Goal: Task Accomplishment & Management: Manage account settings

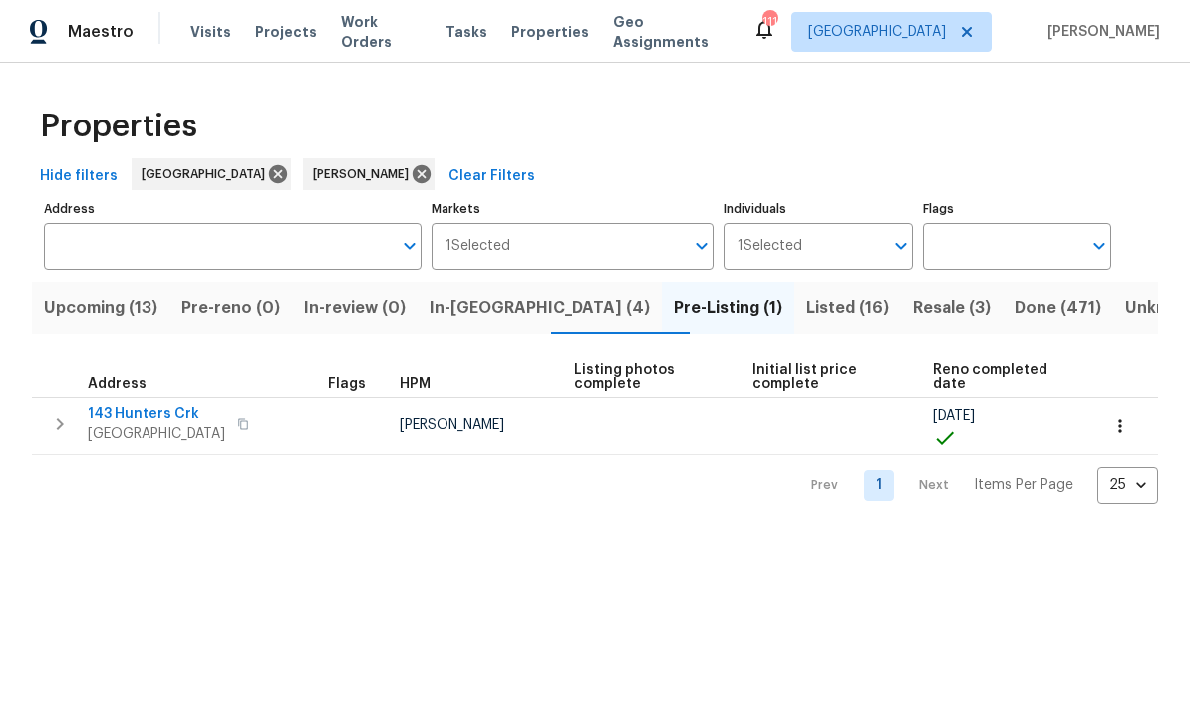
click at [89, 300] on span "Upcoming (13)" at bounding box center [101, 308] width 114 height 28
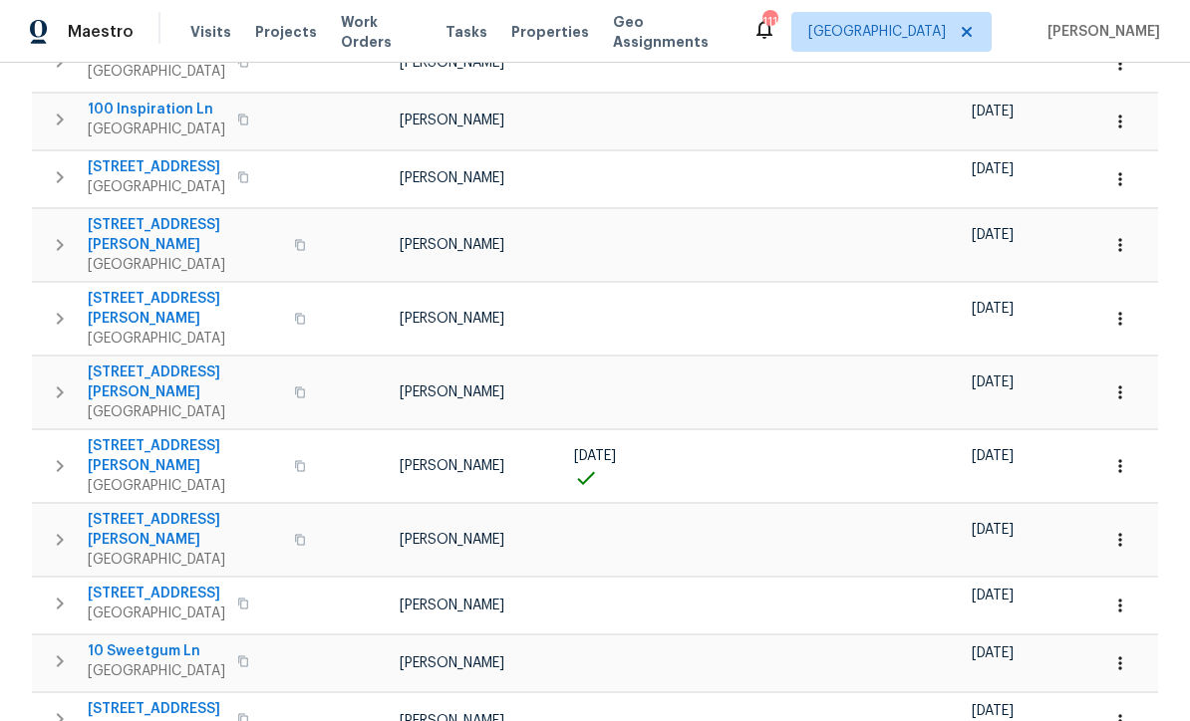
scroll to position [373, 0]
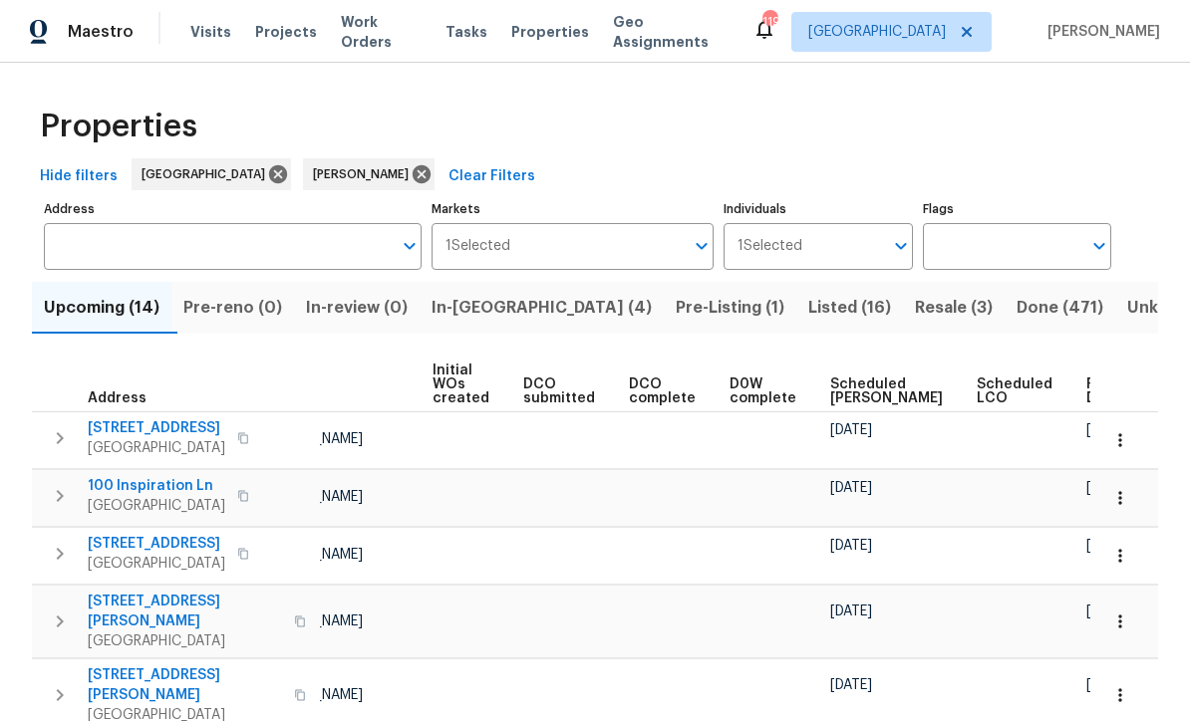
scroll to position [0, 141]
click at [1087, 399] on span "Ready Date" at bounding box center [1109, 392] width 44 height 28
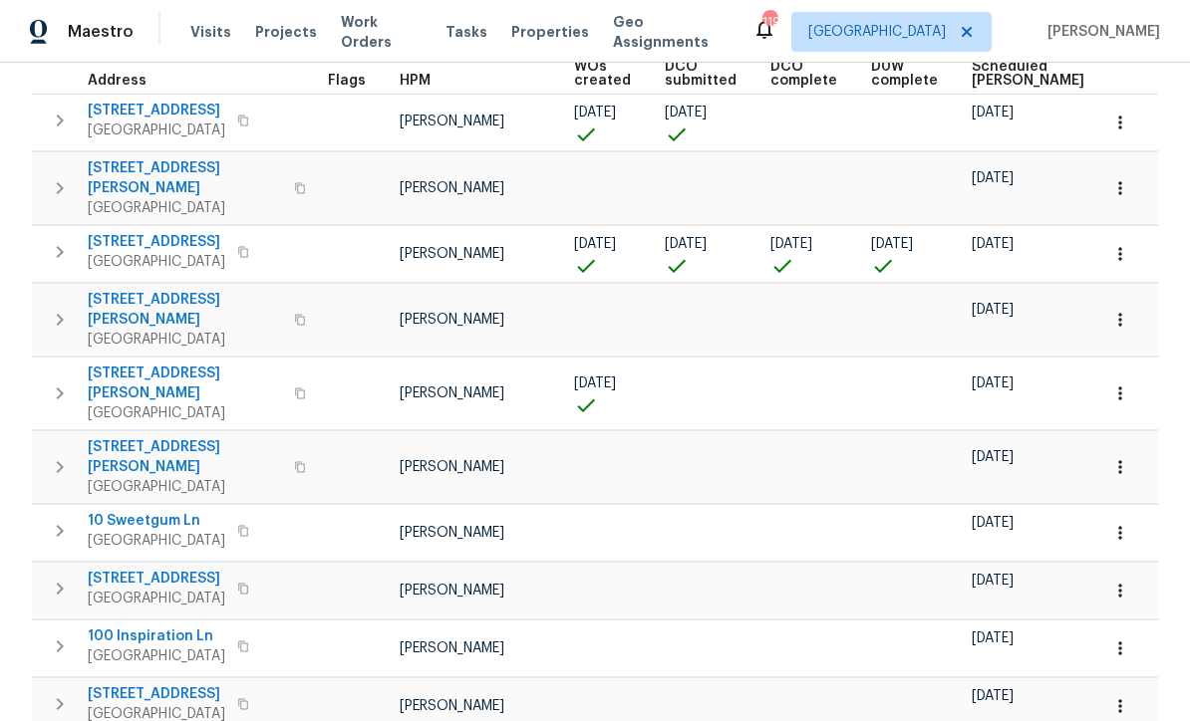
click at [1129, 134] on button "button" at bounding box center [1120, 123] width 44 height 44
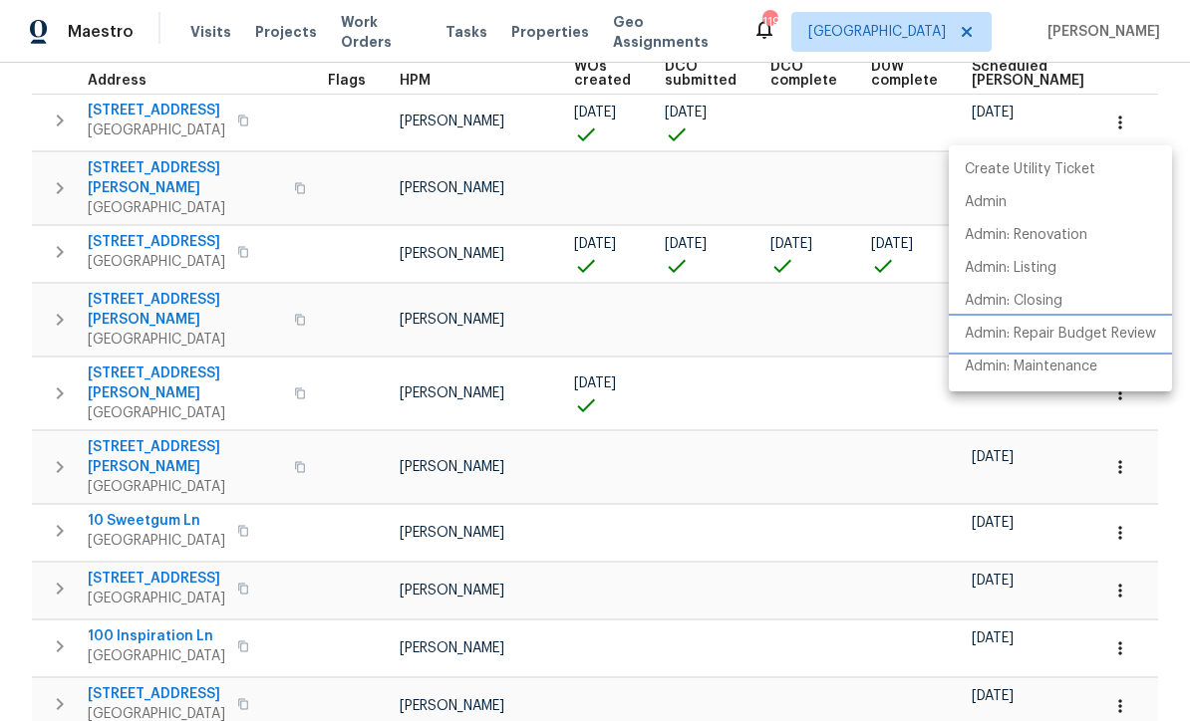
click at [1079, 339] on p "Admin: Repair Budget Review" at bounding box center [1060, 334] width 191 height 21
click at [545, 482] on div at bounding box center [595, 360] width 1190 height 721
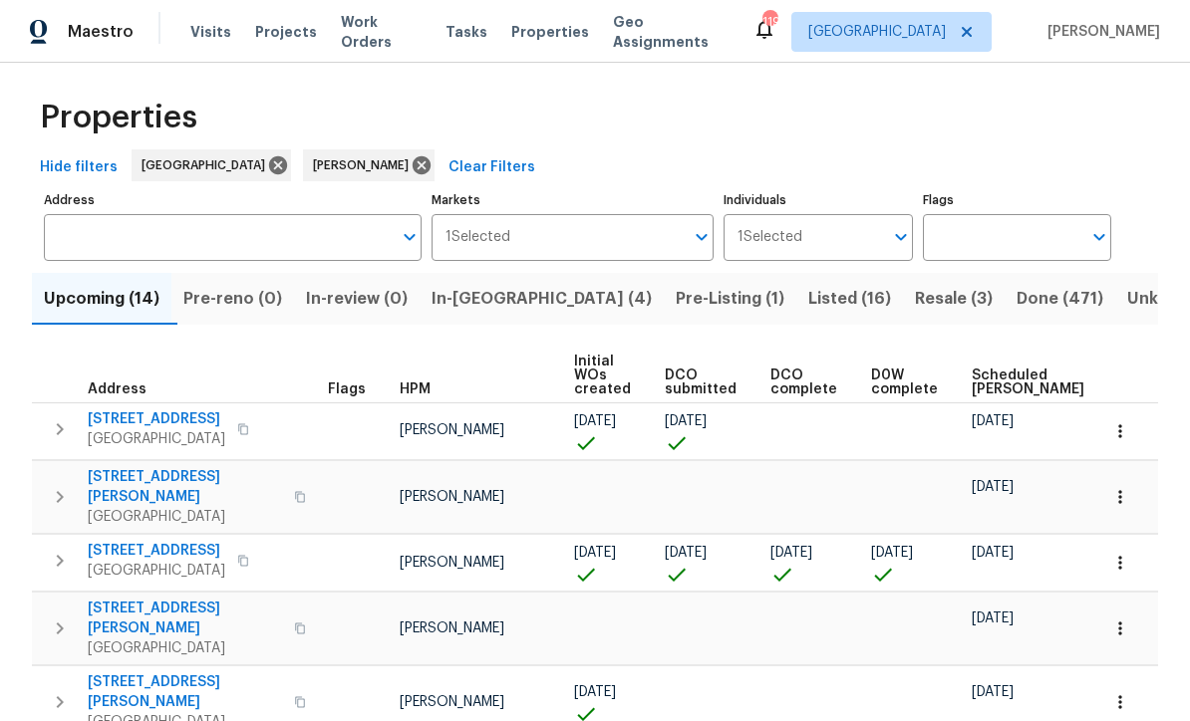
scroll to position [8, 0]
click at [487, 301] on span "In-reno (4)" at bounding box center [541, 300] width 220 height 28
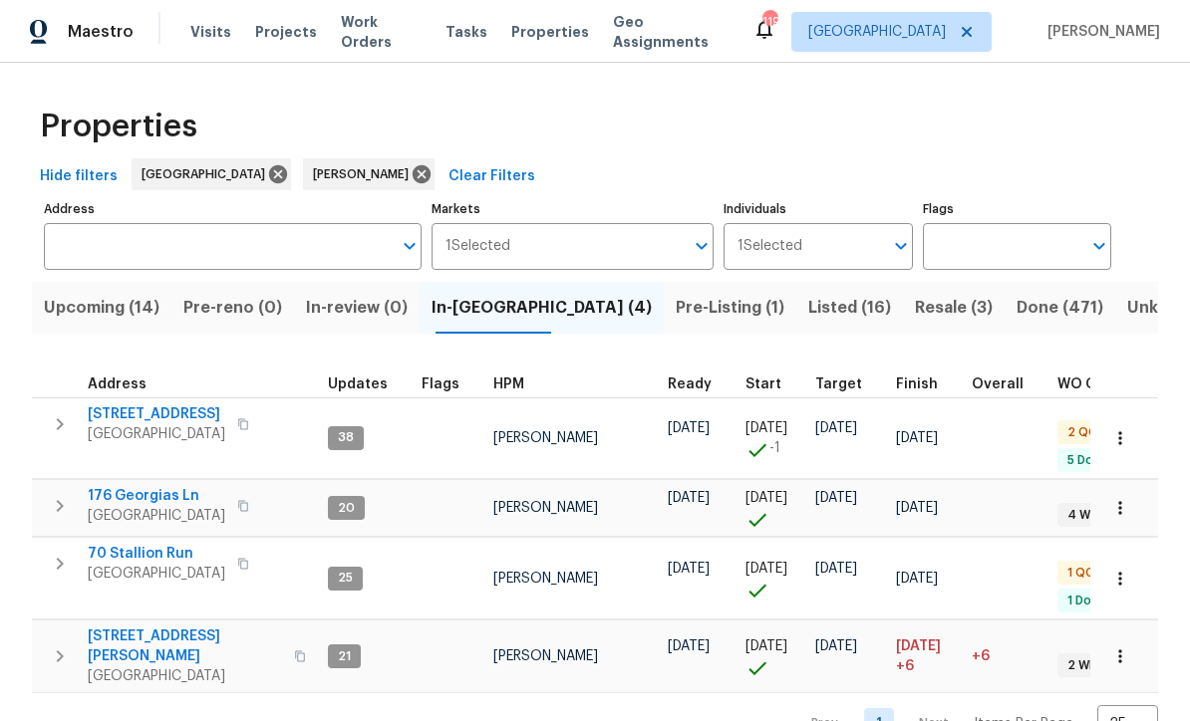
click at [135, 414] on span "188 Lost Lake Trl" at bounding box center [157, 415] width 138 height 20
click at [129, 486] on span "176 Georgias Ln" at bounding box center [157, 496] width 138 height 20
click at [132, 544] on span "70 Stallion Run" at bounding box center [157, 554] width 138 height 20
click at [116, 627] on span "422 Marty Ln" at bounding box center [185, 647] width 194 height 40
click at [808, 310] on span "Listed (16)" at bounding box center [849, 308] width 83 height 28
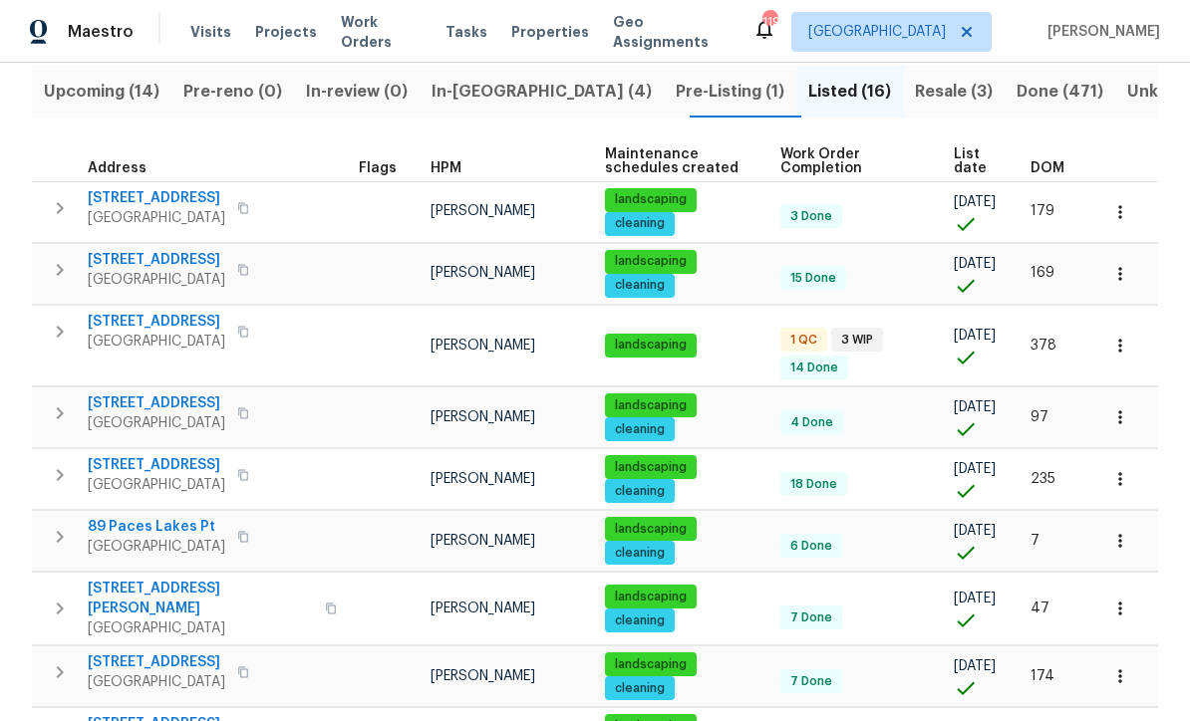
scroll to position [245, 0]
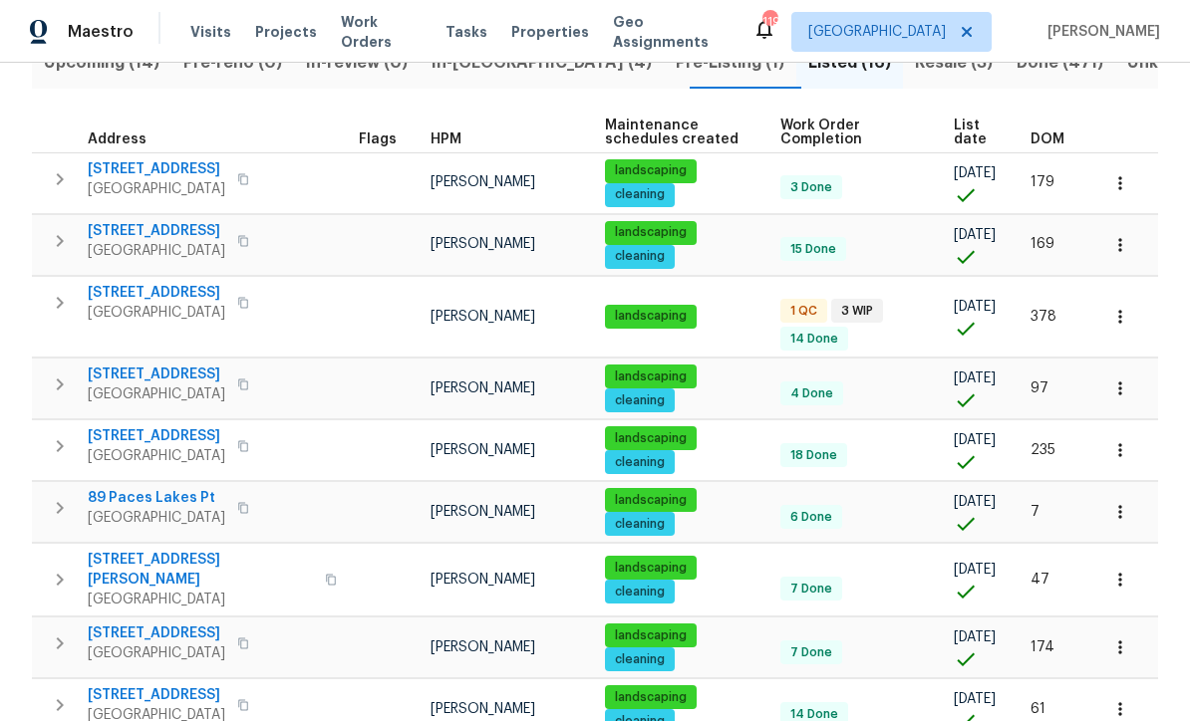
click at [149, 291] on span "305 Crest Pointe S" at bounding box center [157, 293] width 138 height 20
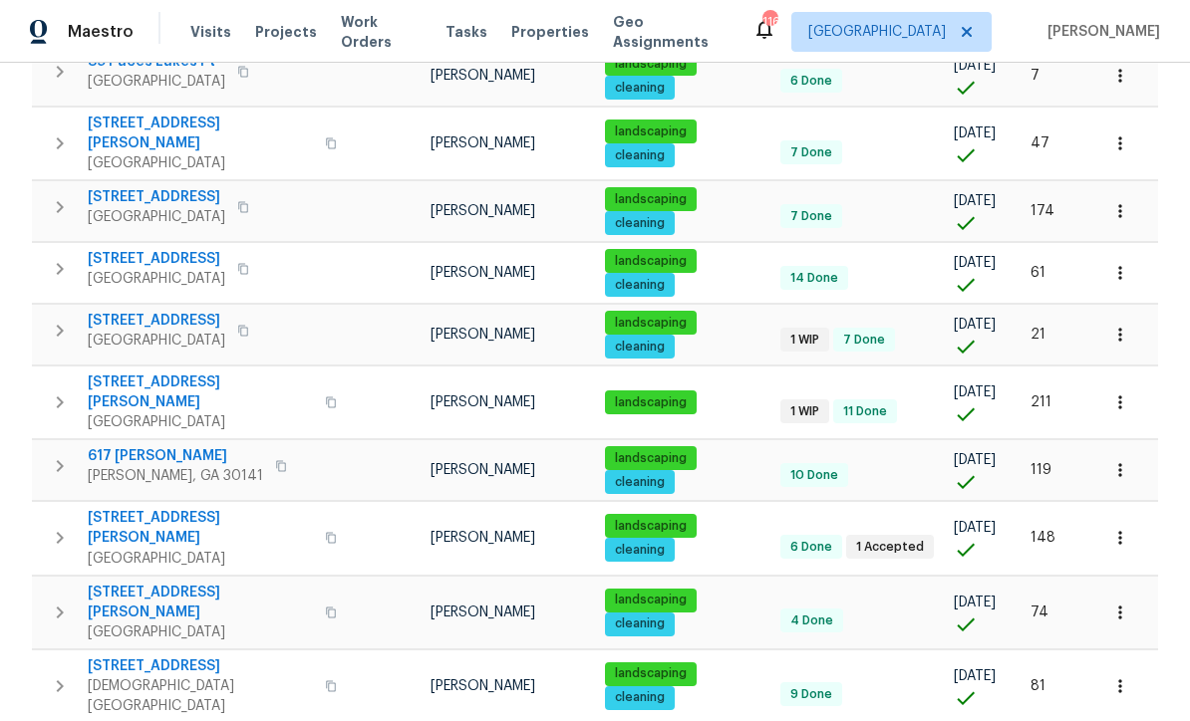
scroll to position [681, 0]
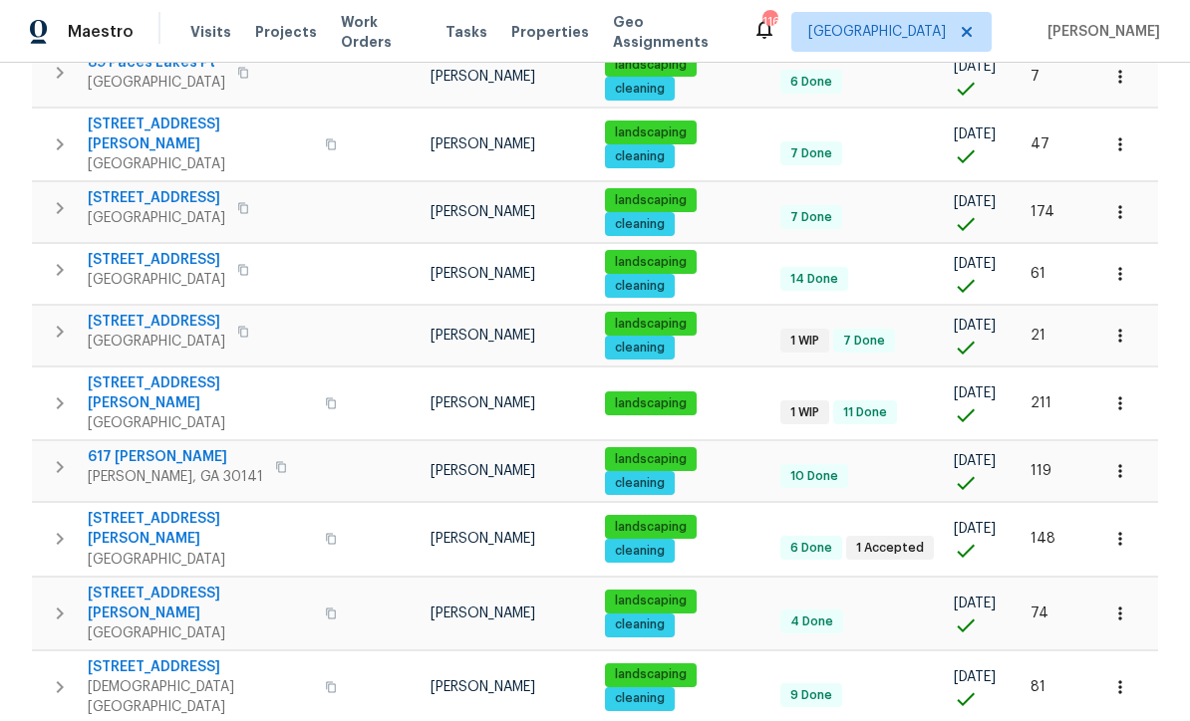
click at [133, 374] on span "[STREET_ADDRESS][PERSON_NAME]" at bounding box center [200, 394] width 225 height 40
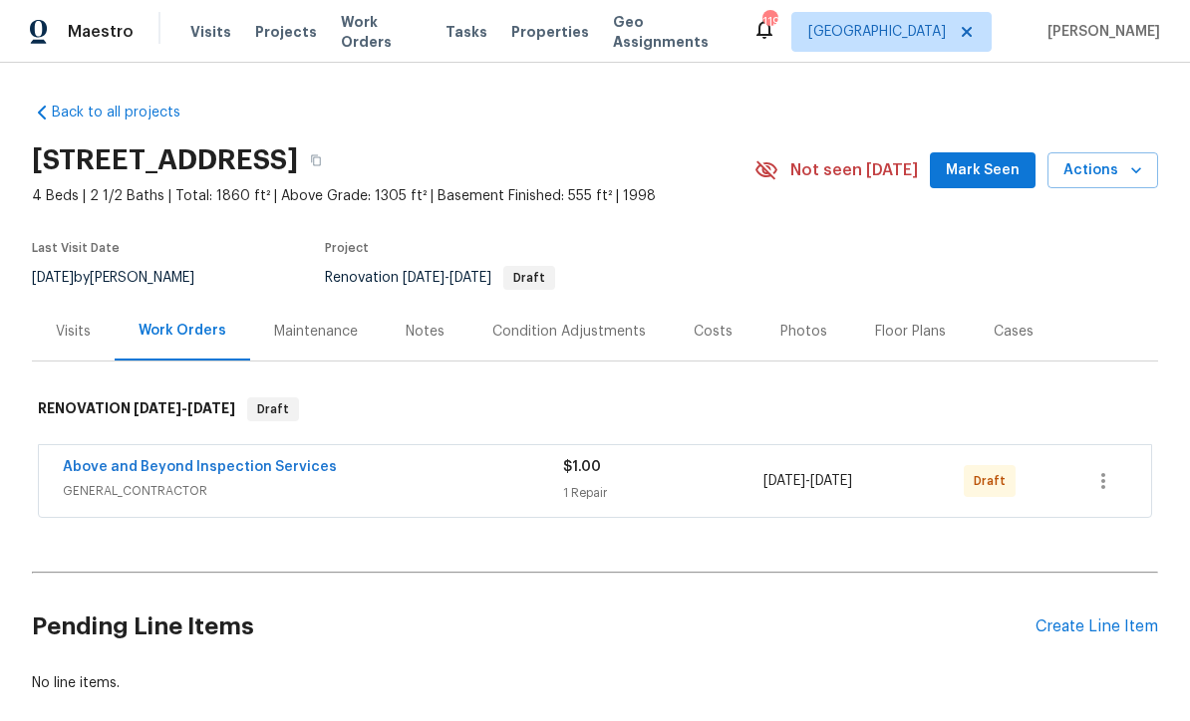
click at [997, 172] on span "Mark Seen" at bounding box center [983, 170] width 74 height 25
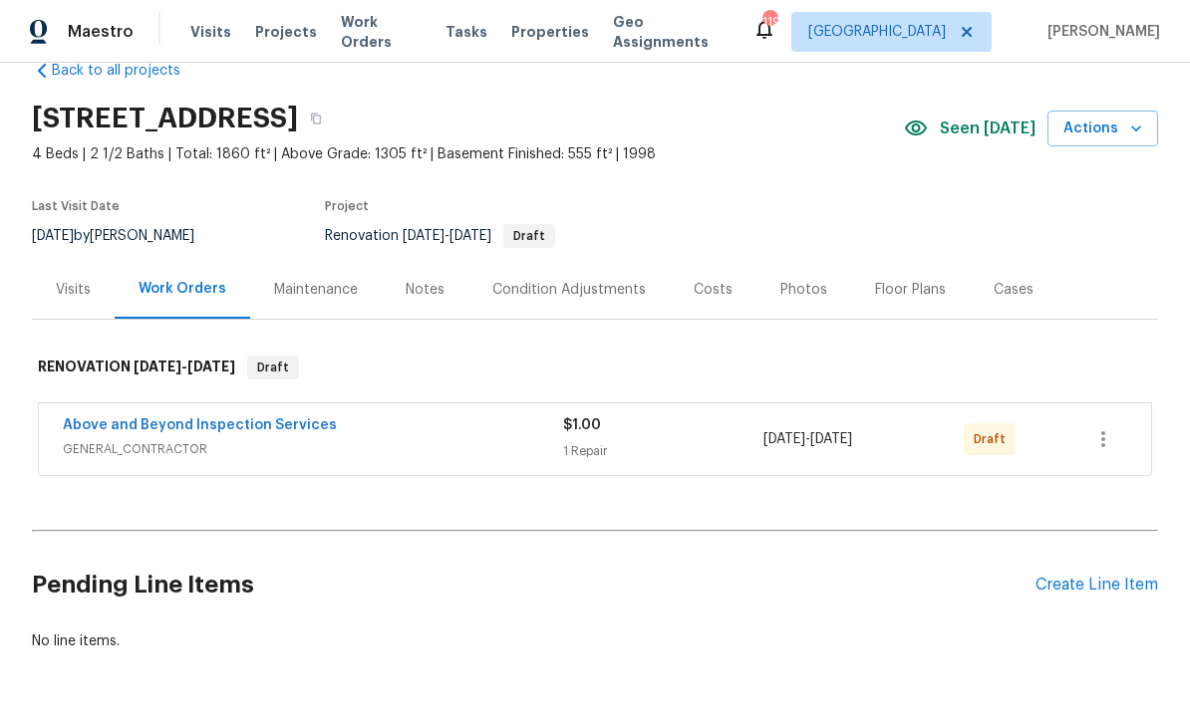
scroll to position [41, 0]
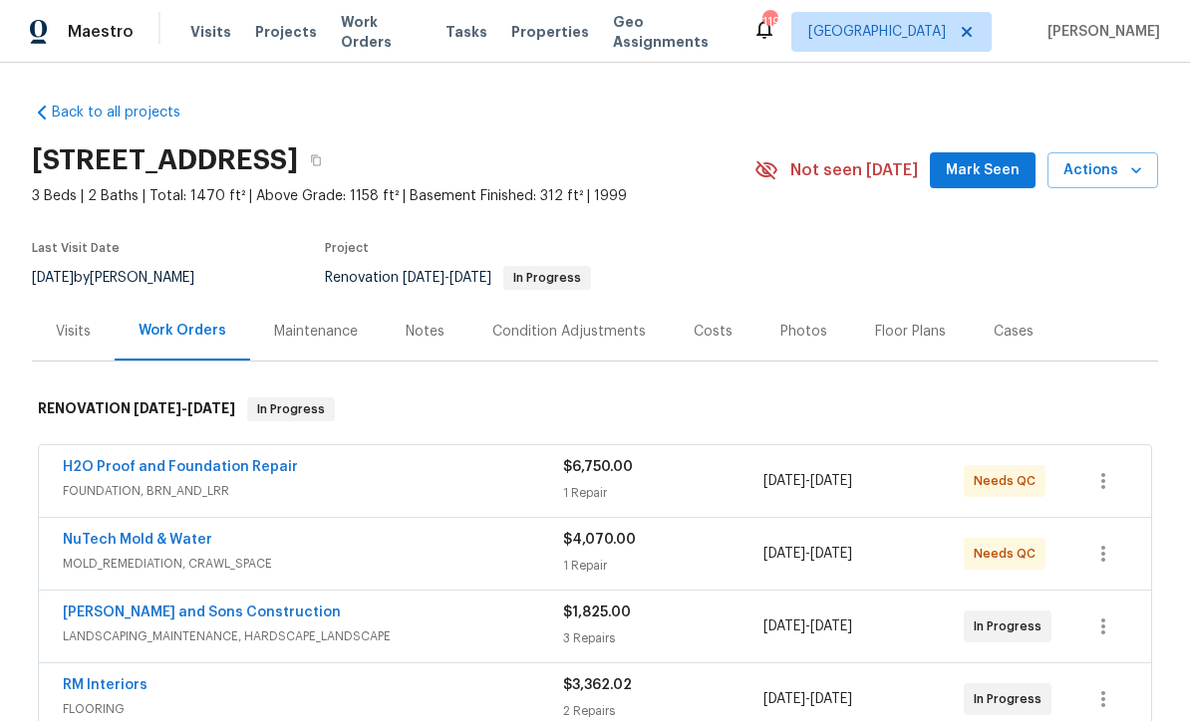
click at [992, 173] on span "Mark Seen" at bounding box center [983, 170] width 74 height 25
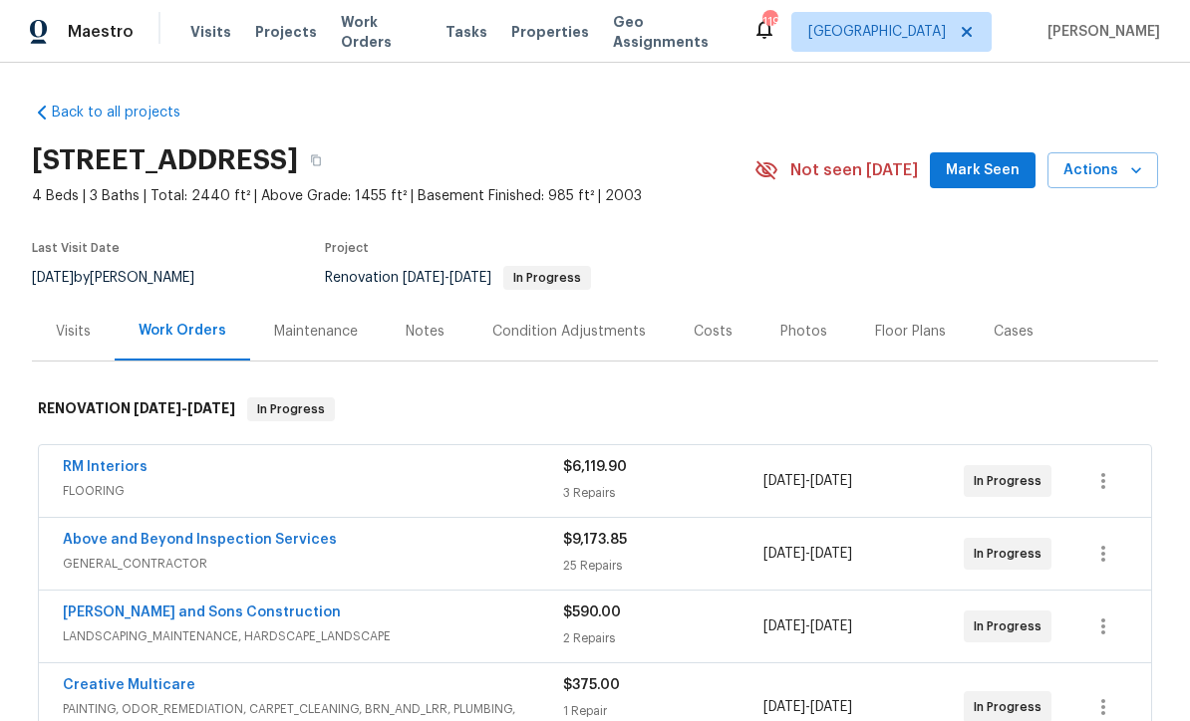
click at [998, 178] on span "Mark Seen" at bounding box center [983, 170] width 74 height 25
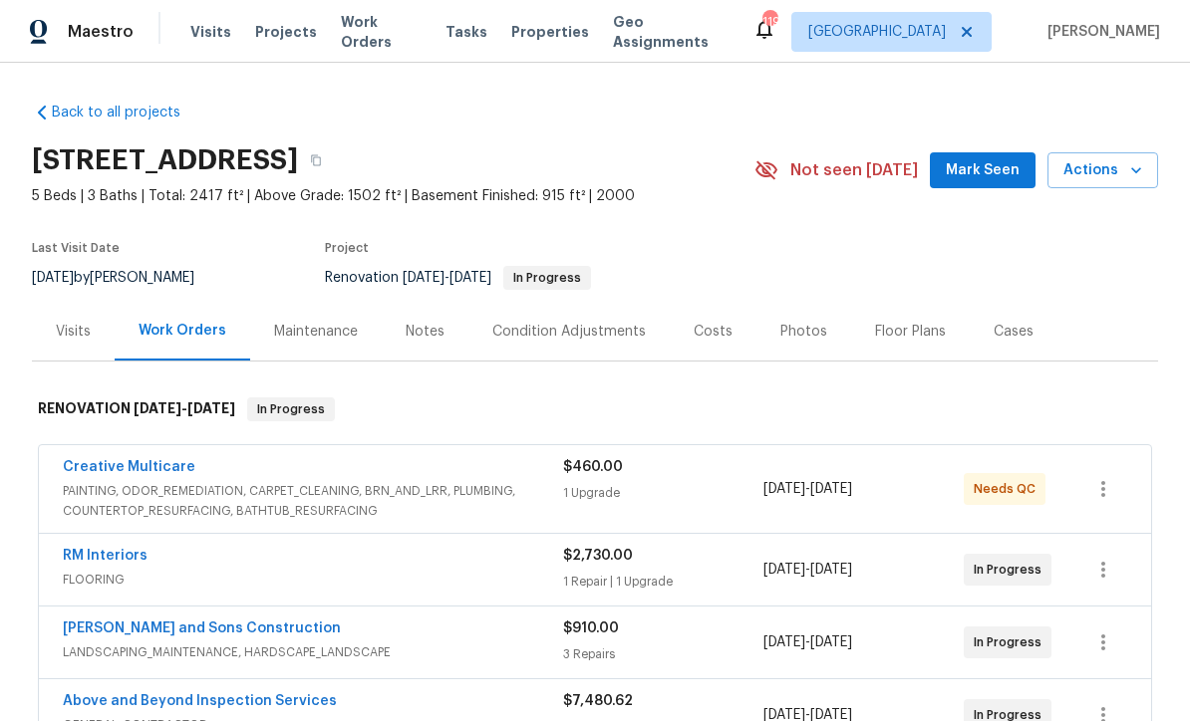
click at [1005, 181] on span "Mark Seen" at bounding box center [983, 170] width 74 height 25
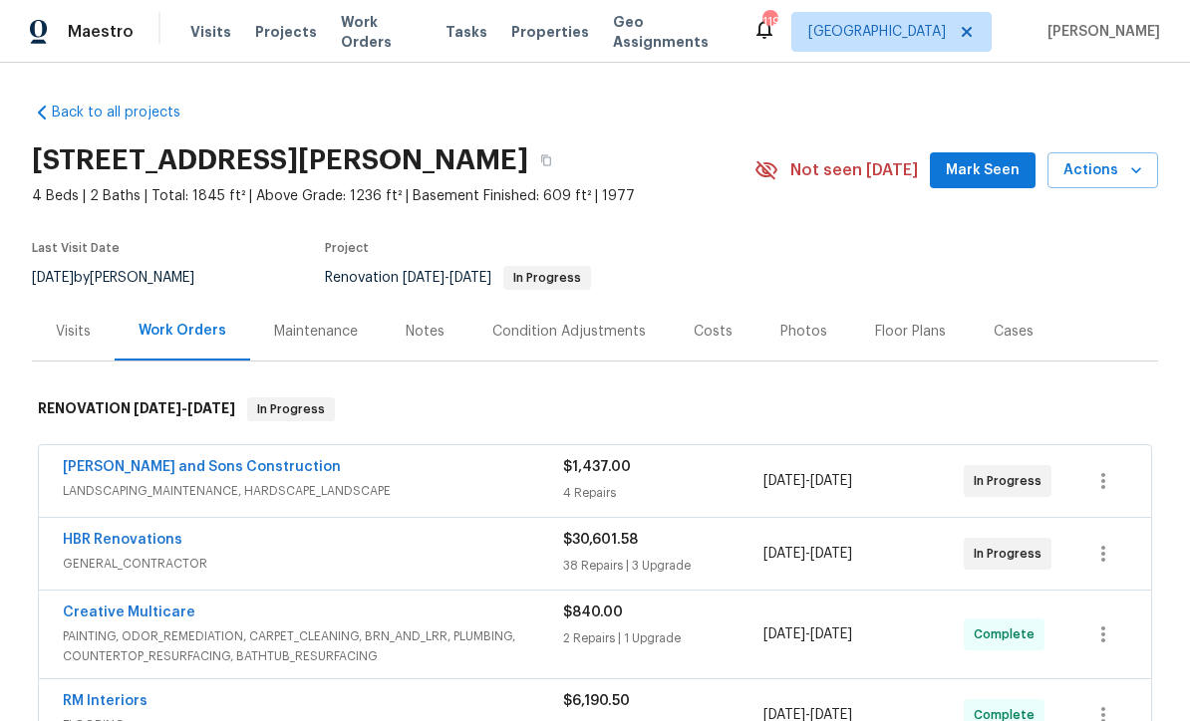
click at [1001, 178] on span "Mark Seen" at bounding box center [983, 170] width 74 height 25
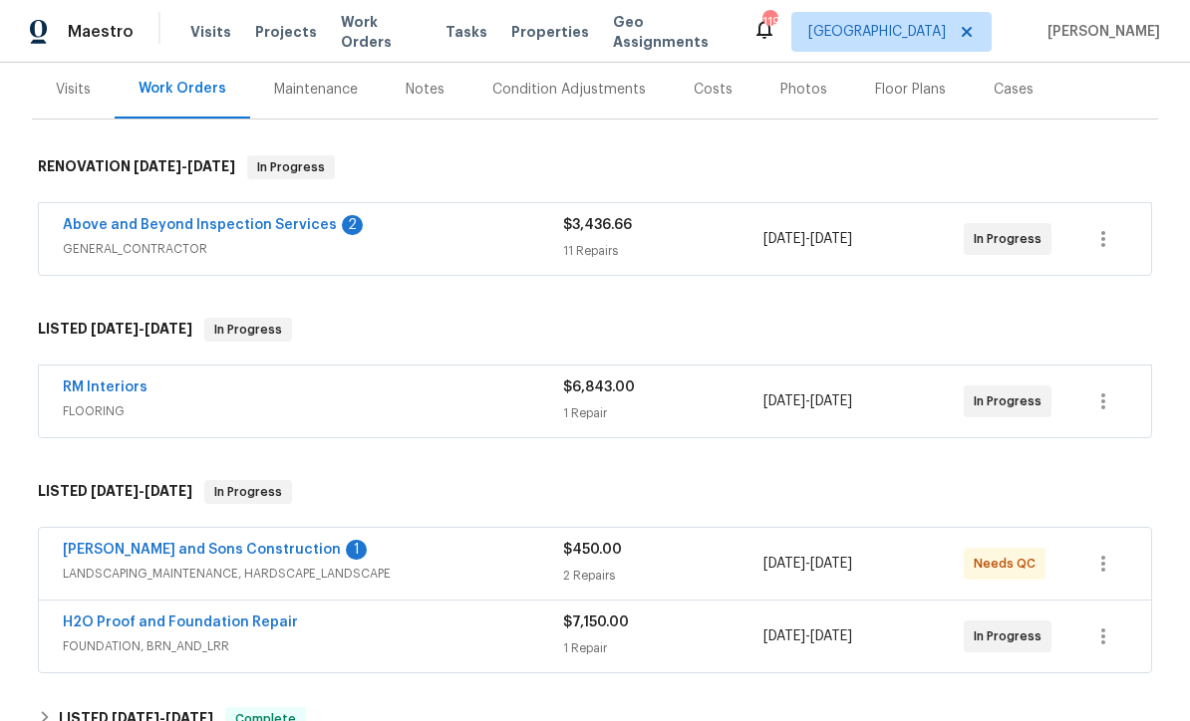
scroll to position [244, 0]
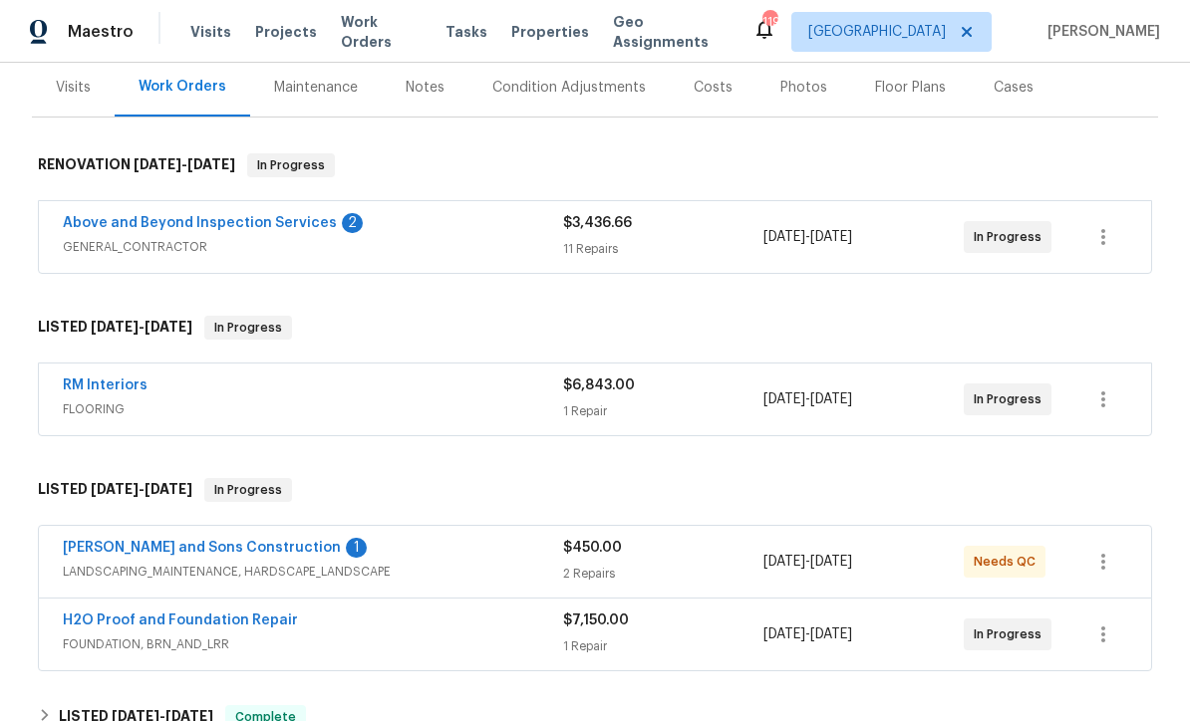
click at [182, 222] on link "Above and Beyond Inspection Services" at bounding box center [200, 223] width 274 height 14
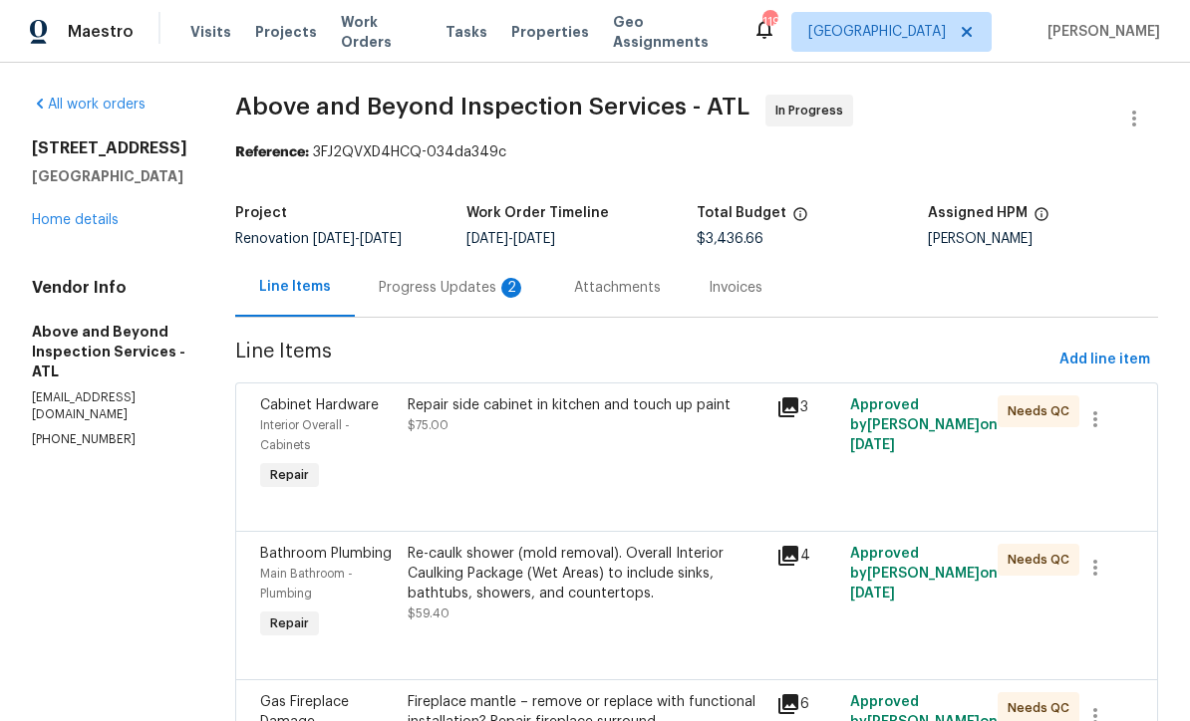
click at [493, 295] on div "Progress Updates 2" at bounding box center [452, 288] width 147 height 20
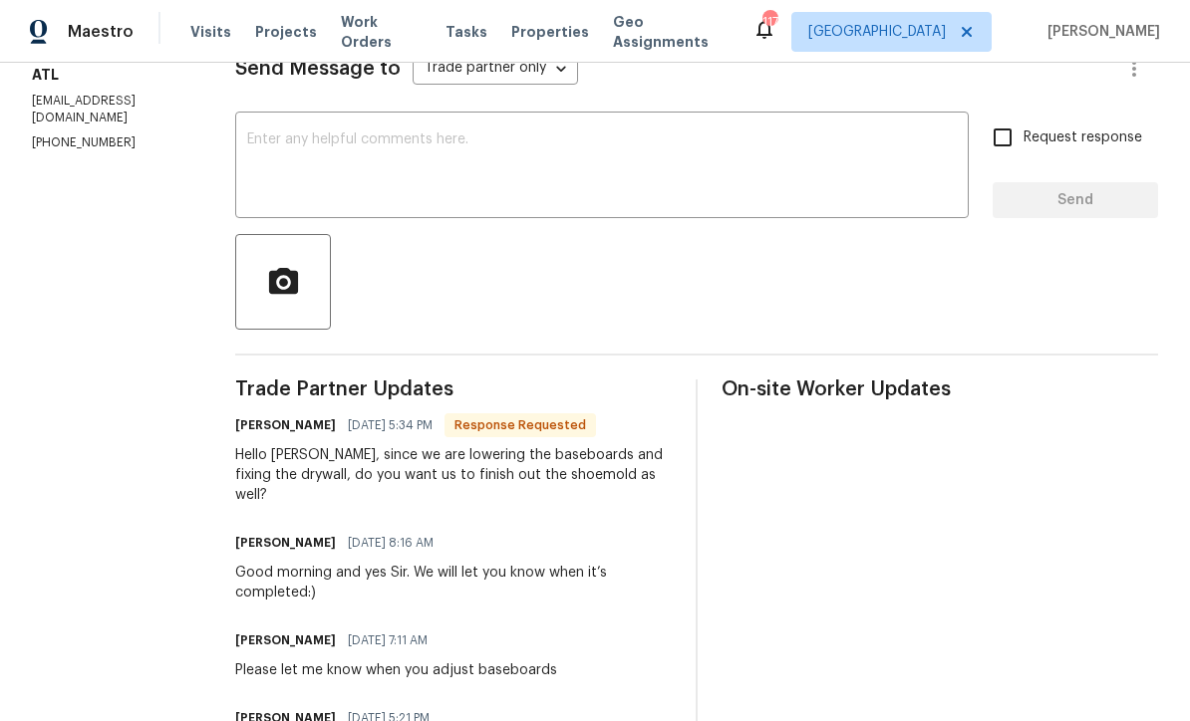
scroll to position [298, 0]
click at [337, 150] on textarea at bounding box center [601, 167] width 709 height 70
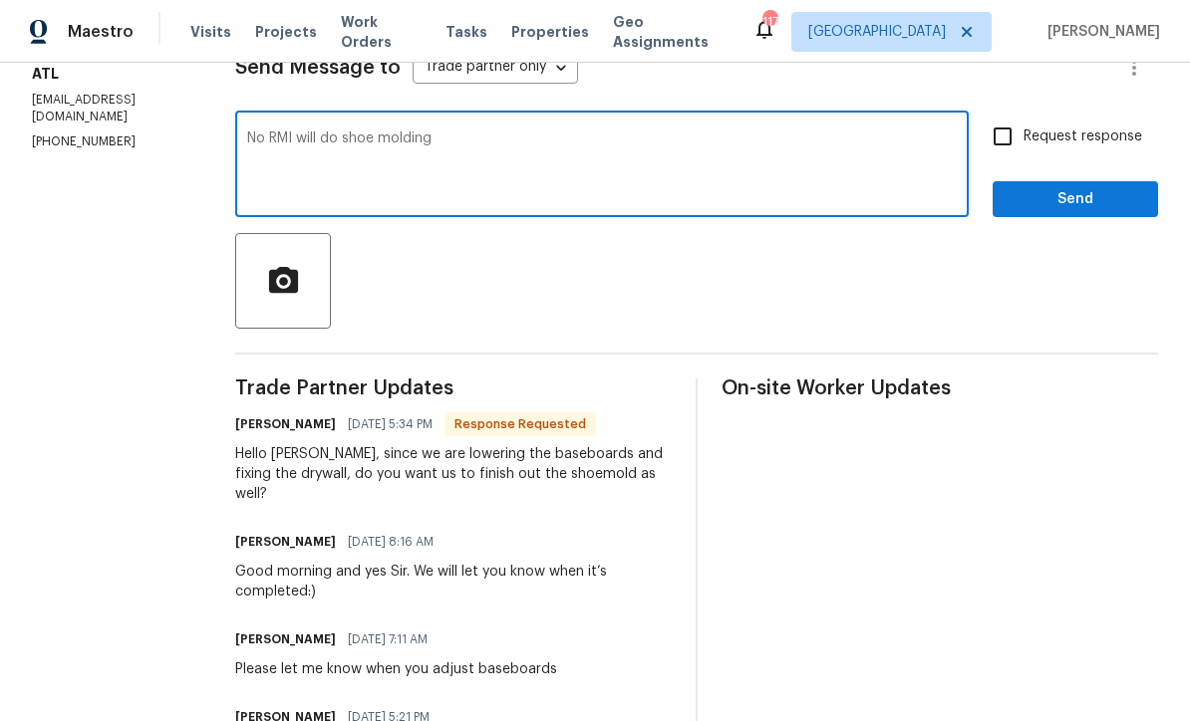
type textarea "No RMI will do shoe molding"
click at [995, 145] on input "Request response" at bounding box center [1003, 137] width 42 height 42
checkbox input "true"
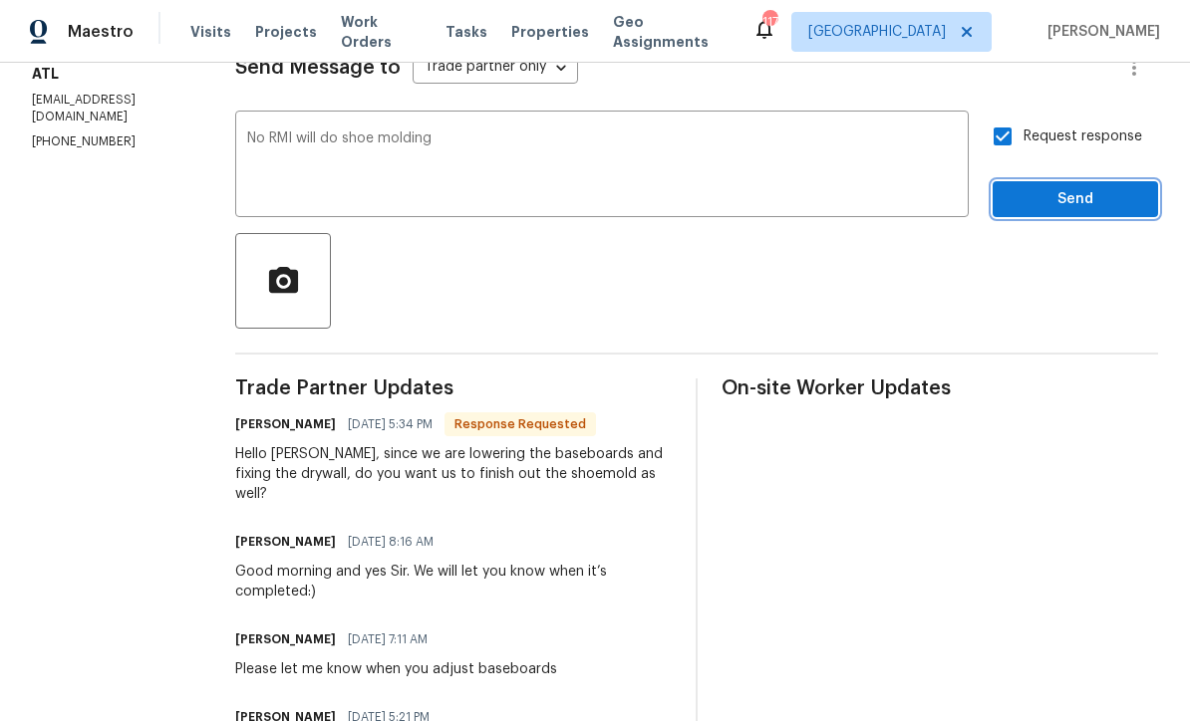
click at [1051, 209] on span "Send" at bounding box center [1075, 199] width 134 height 25
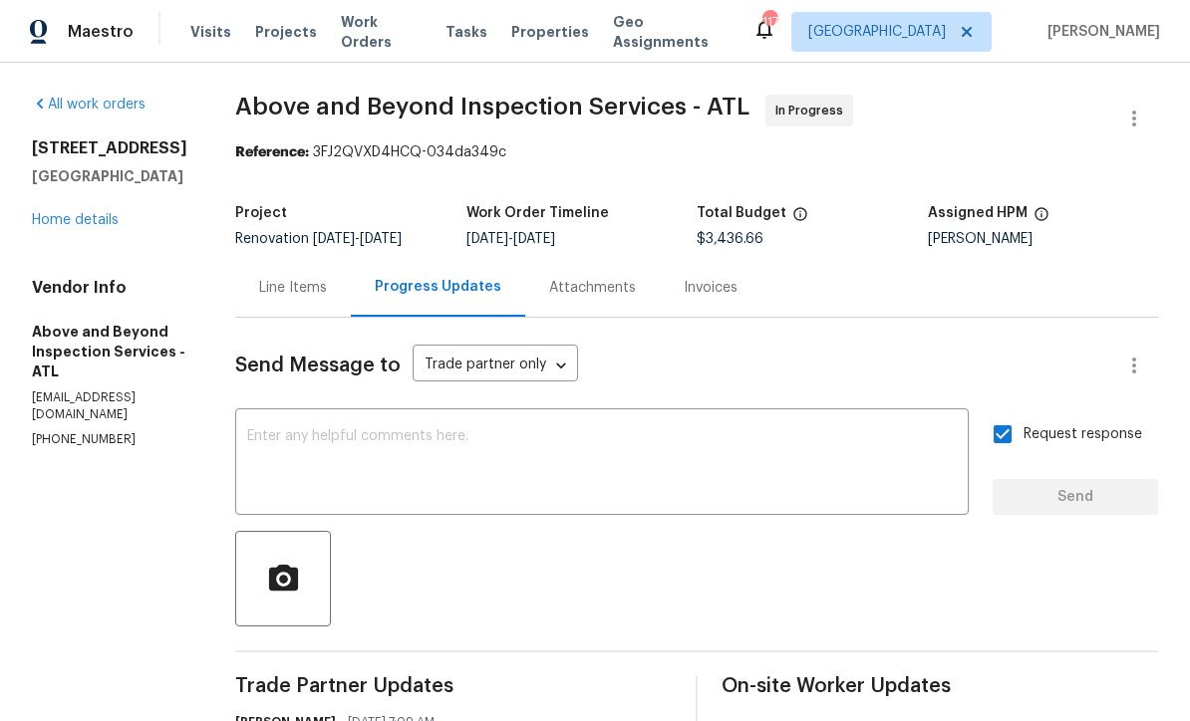
scroll to position [0, 0]
click at [63, 213] on link "Home details" at bounding box center [75, 220] width 87 height 14
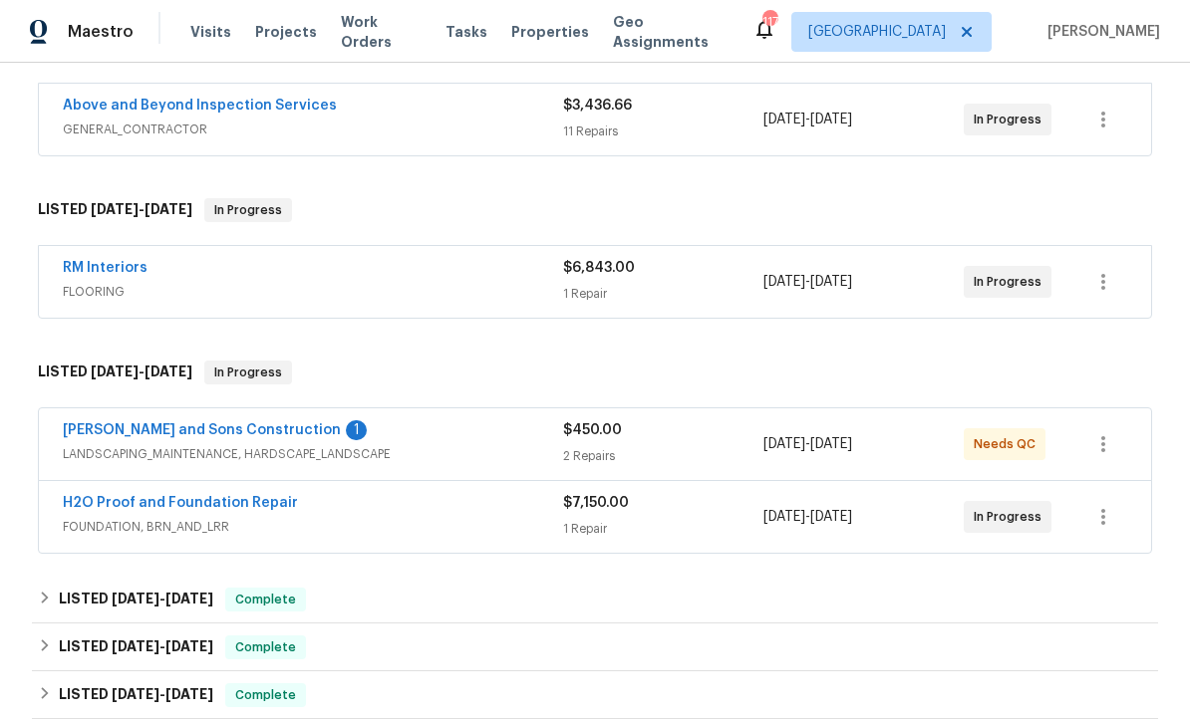
scroll to position [418, 0]
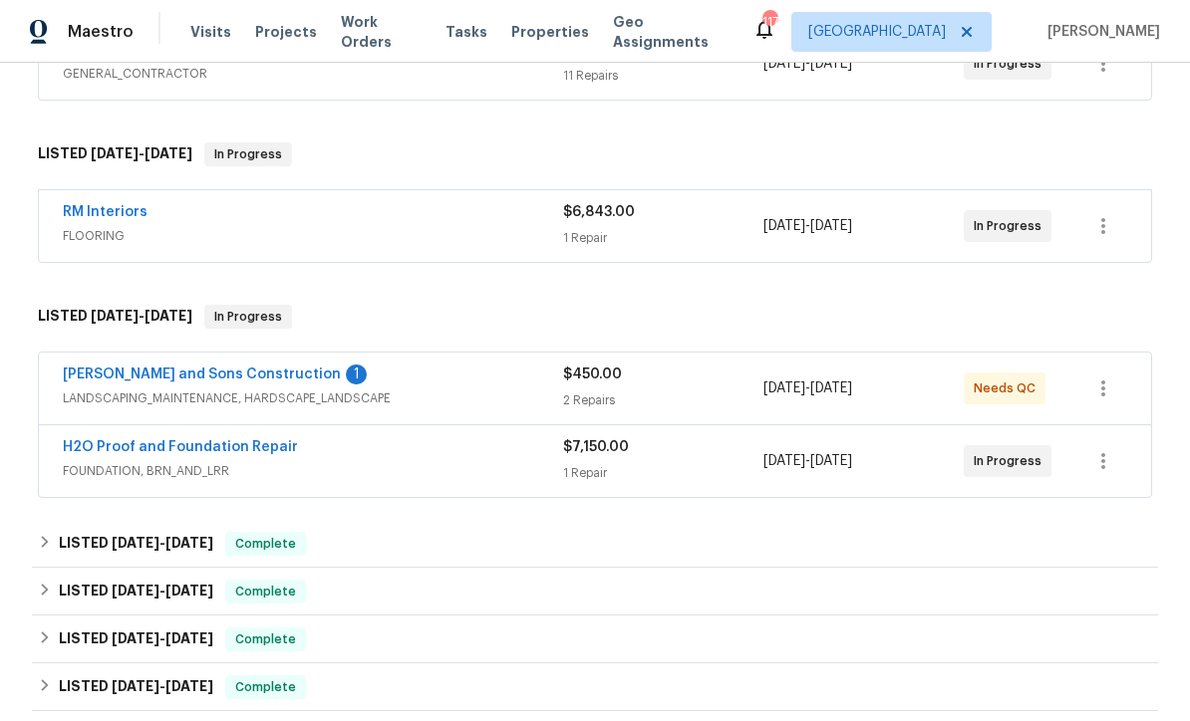
click at [153, 371] on link "[PERSON_NAME] and Sons Construction" at bounding box center [202, 375] width 278 height 14
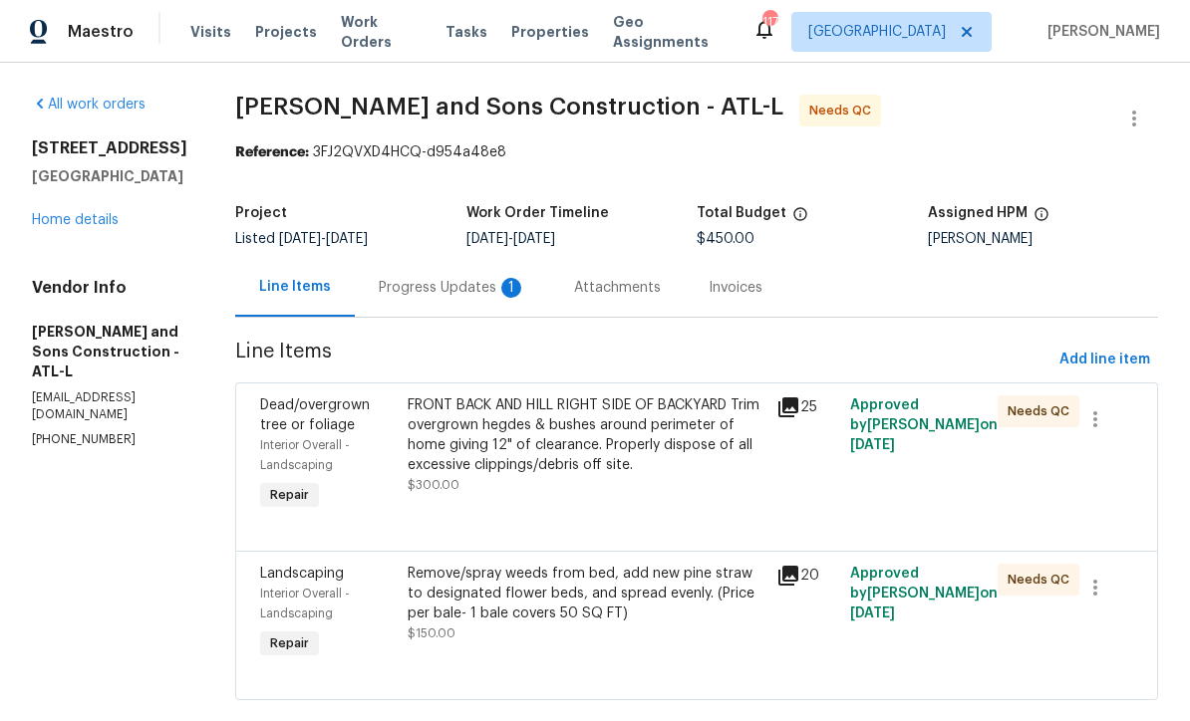
click at [422, 288] on div "Progress Updates 1" at bounding box center [452, 288] width 147 height 20
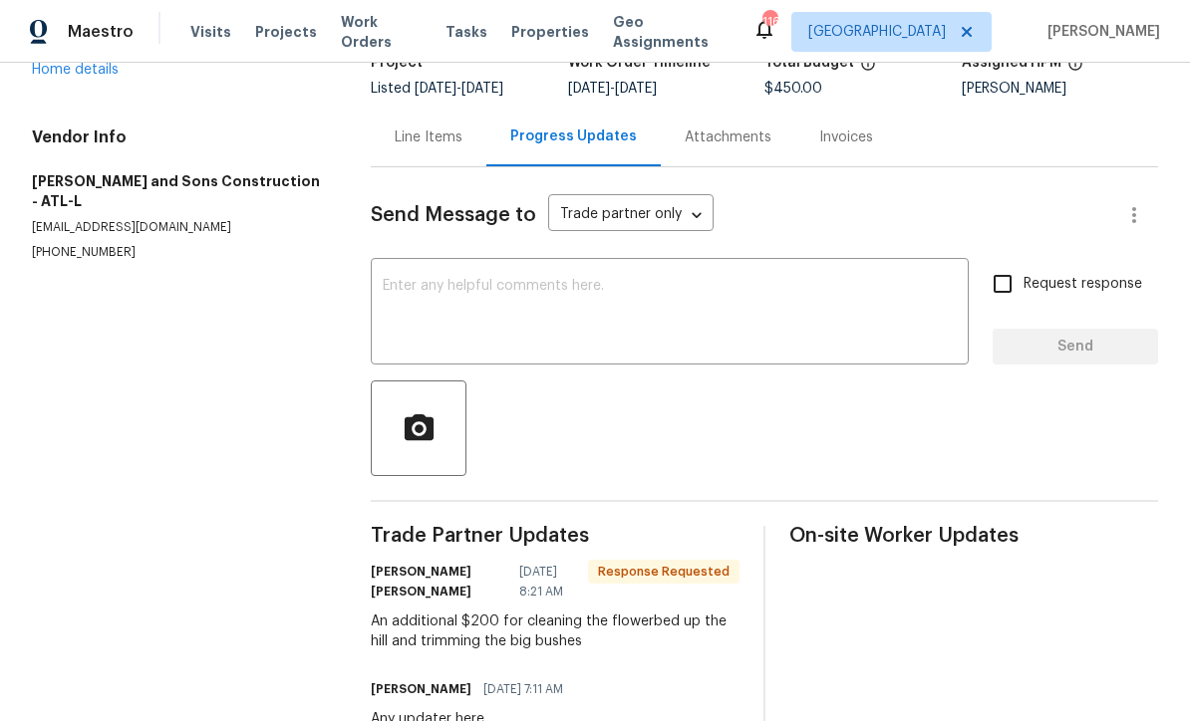
scroll to position [149, 0]
click at [437, 140] on div "Line Items" at bounding box center [429, 139] width 68 height 20
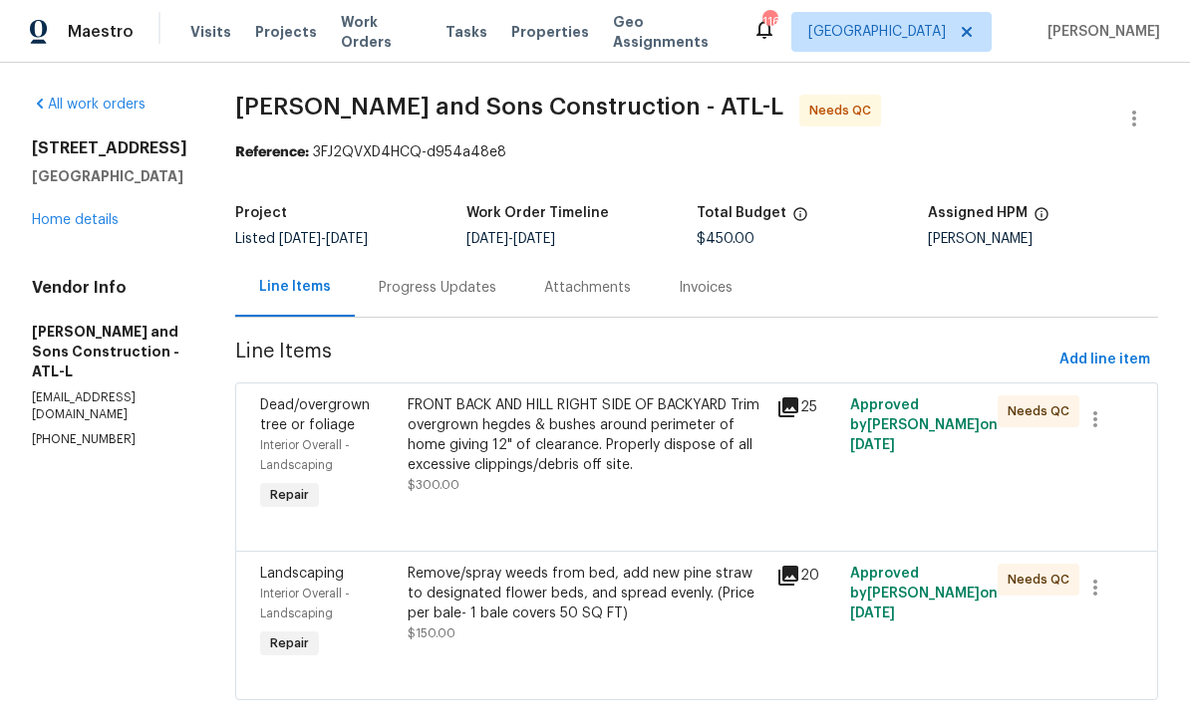
scroll to position [39, 0]
click at [506, 396] on div "FRONT BACK AND HILL RIGHT SIDE OF BACKYARD Trim overgrown hegdes & bushes aroun…" at bounding box center [586, 436] width 357 height 80
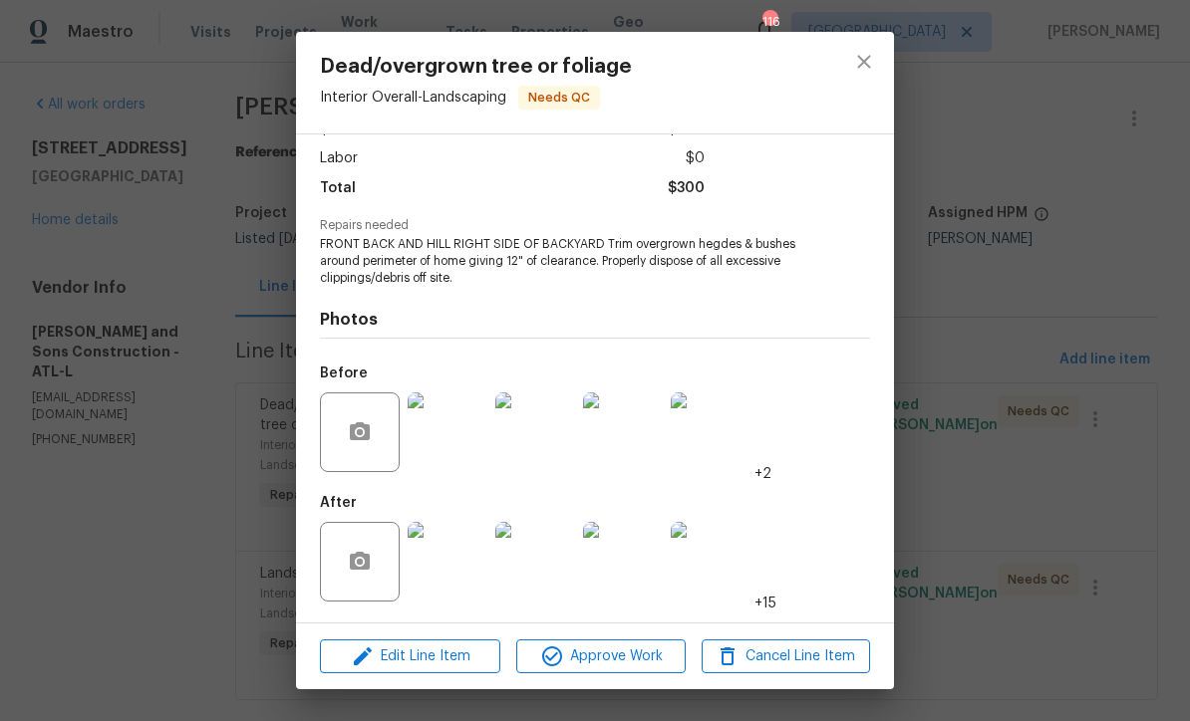
scroll to position [134, 0]
click at [451, 566] on img at bounding box center [448, 562] width 80 height 80
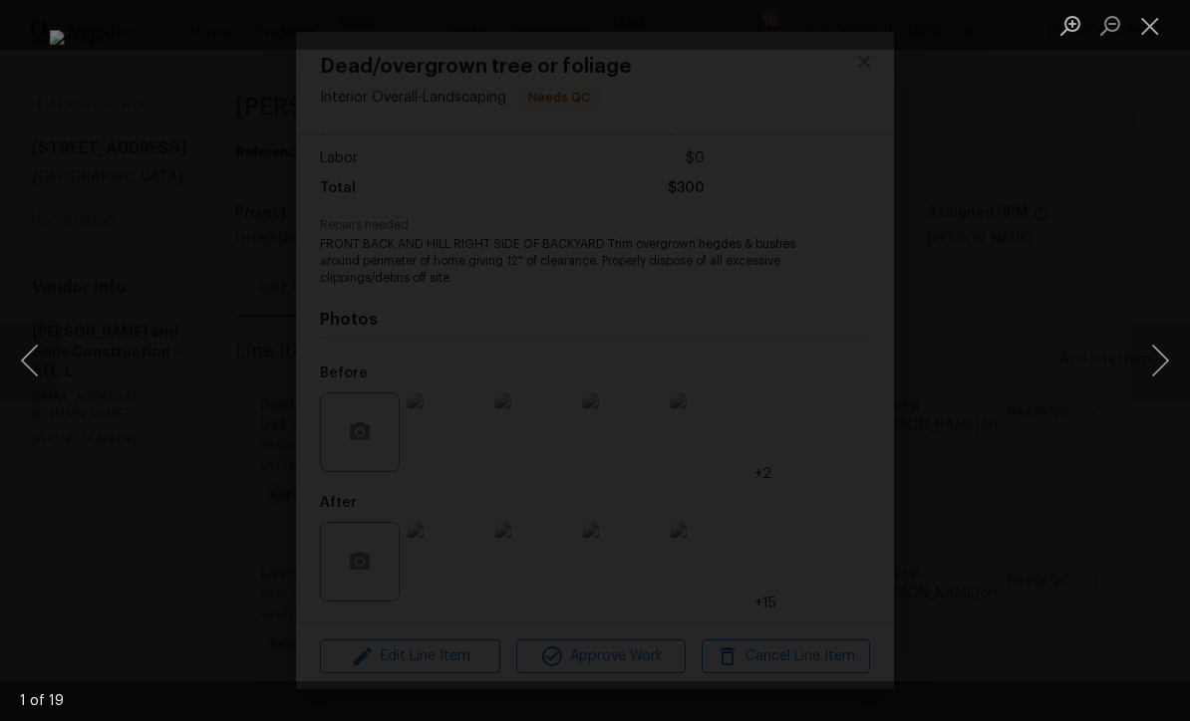
click at [1154, 368] on button "Next image" at bounding box center [1160, 361] width 60 height 80
click at [1161, 359] on button "Next image" at bounding box center [1160, 361] width 60 height 80
click at [1163, 362] on button "Next image" at bounding box center [1160, 361] width 60 height 80
click at [1162, 356] on button "Next image" at bounding box center [1160, 361] width 60 height 80
click at [1163, 359] on button "Next image" at bounding box center [1160, 361] width 60 height 80
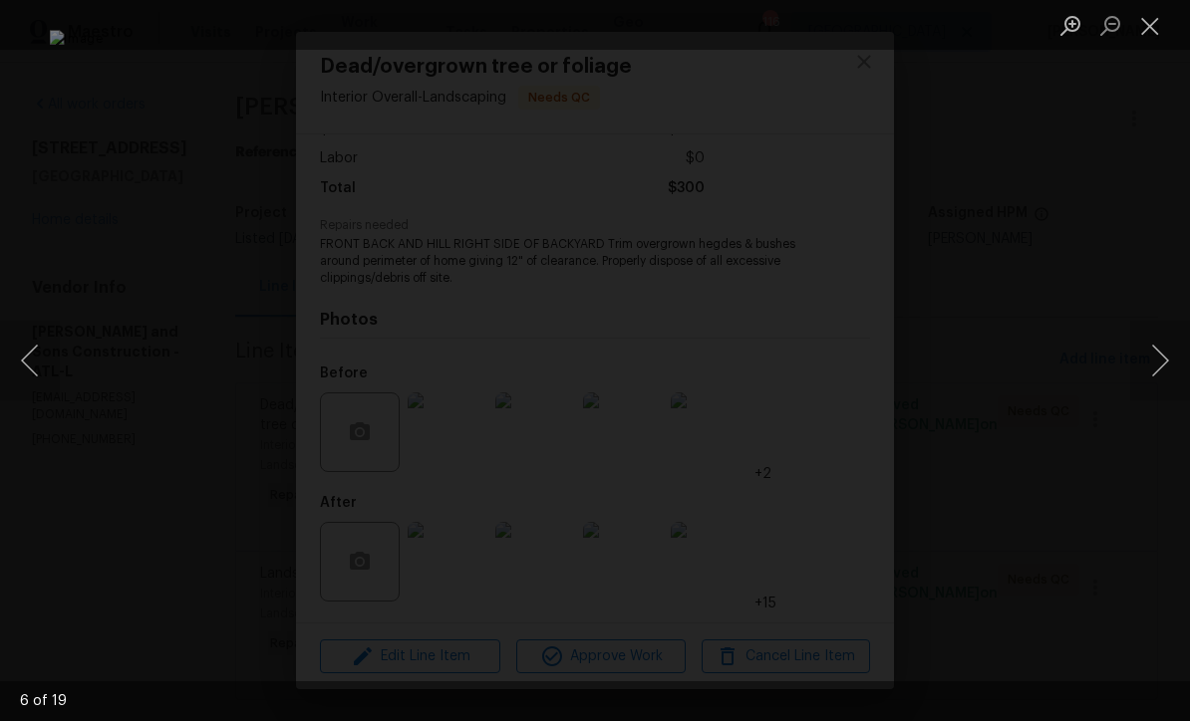
click at [1162, 357] on button "Next image" at bounding box center [1160, 361] width 60 height 80
click at [1164, 356] on button "Next image" at bounding box center [1160, 361] width 60 height 80
click at [1161, 355] on button "Next image" at bounding box center [1160, 361] width 60 height 80
click at [1154, 36] on button "Close lightbox" at bounding box center [1150, 25] width 40 height 35
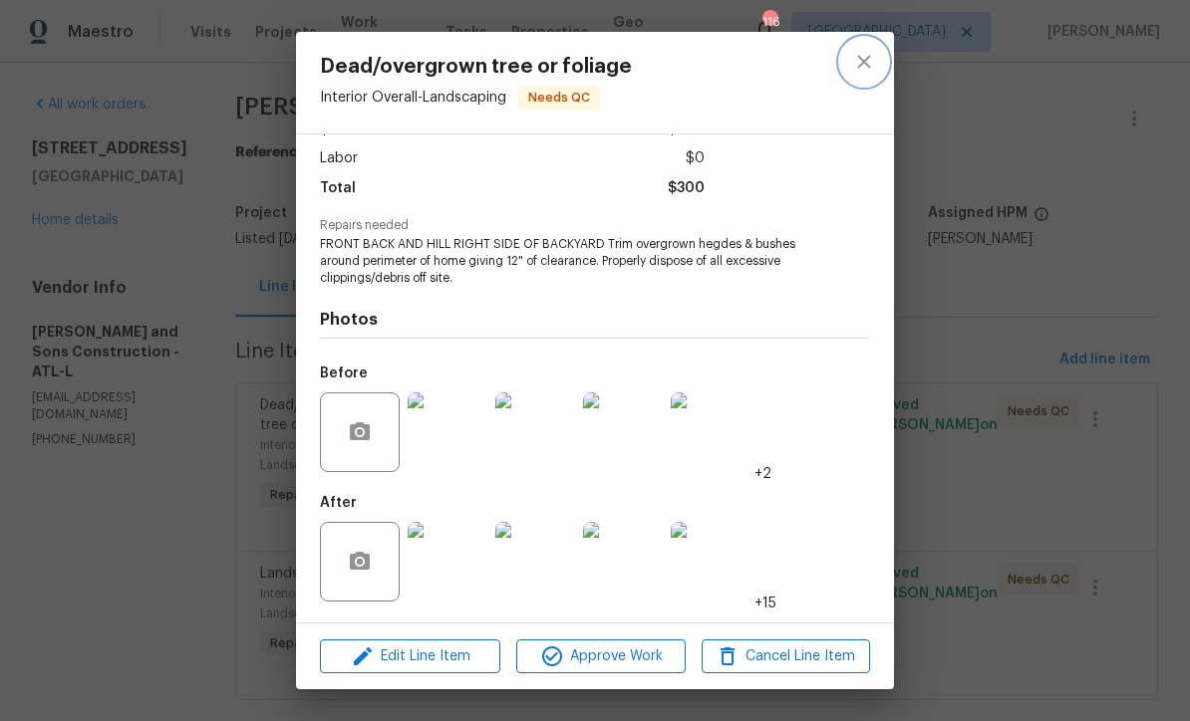
click at [860, 66] on icon "close" at bounding box center [863, 61] width 13 height 13
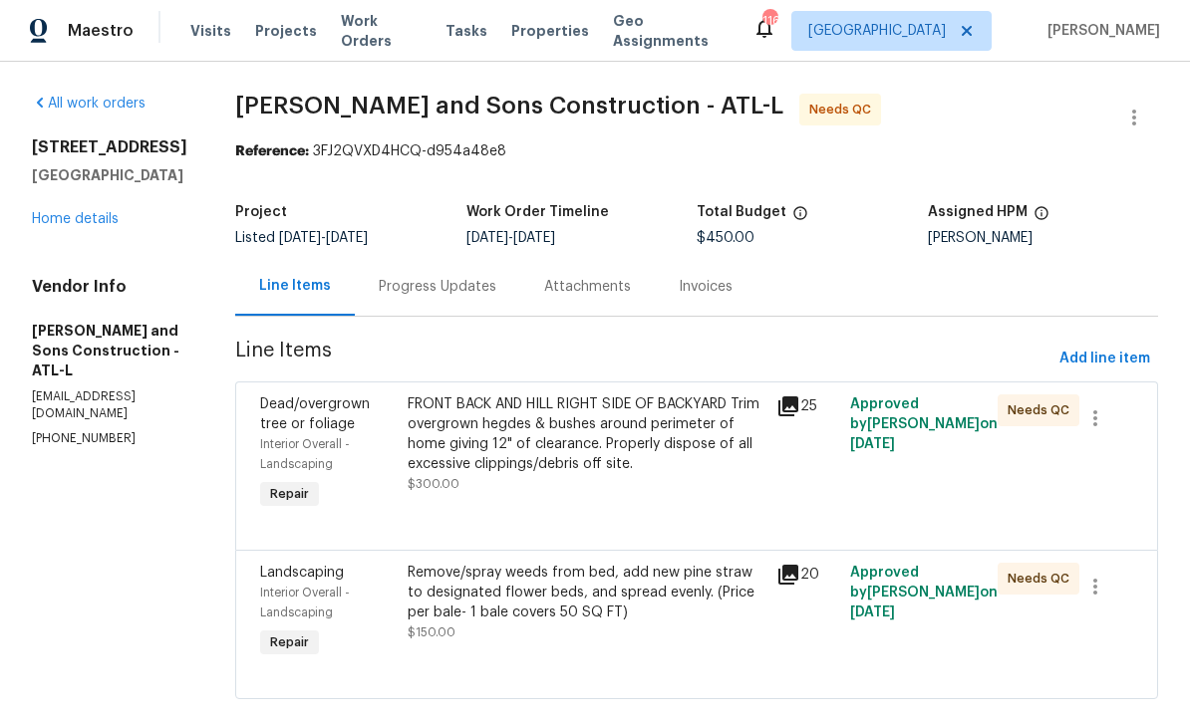
click at [409, 278] on div "Progress Updates" at bounding box center [438, 288] width 118 height 20
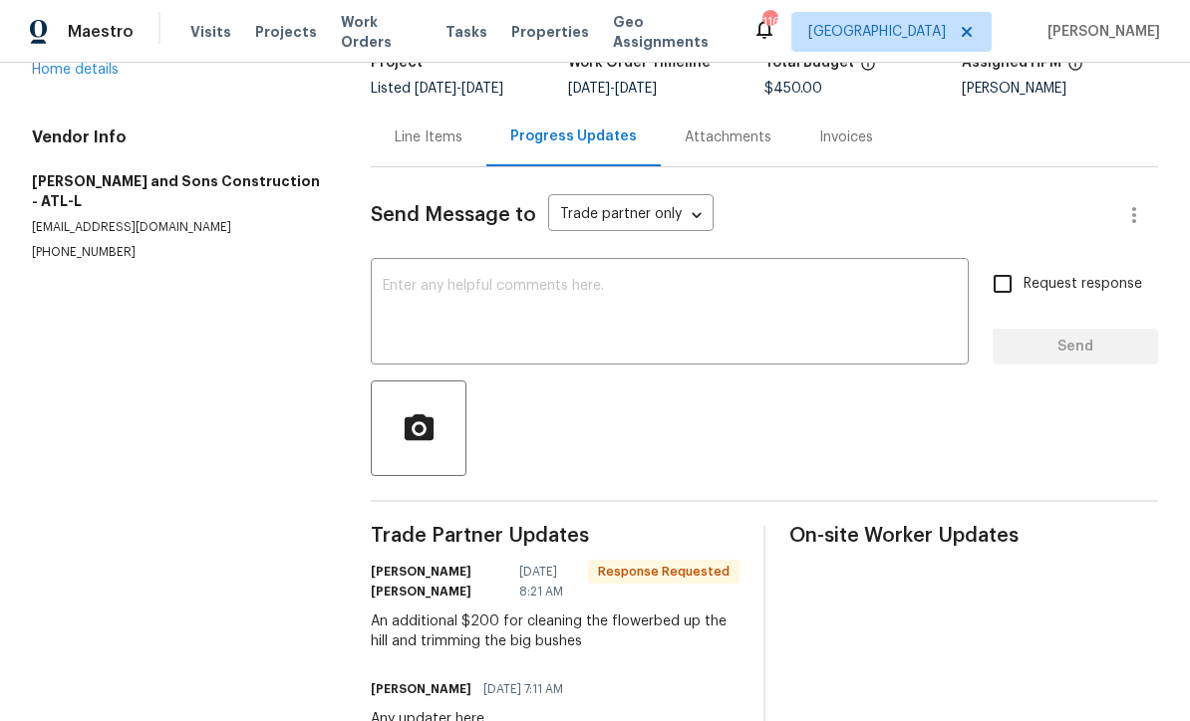
scroll to position [149, 0]
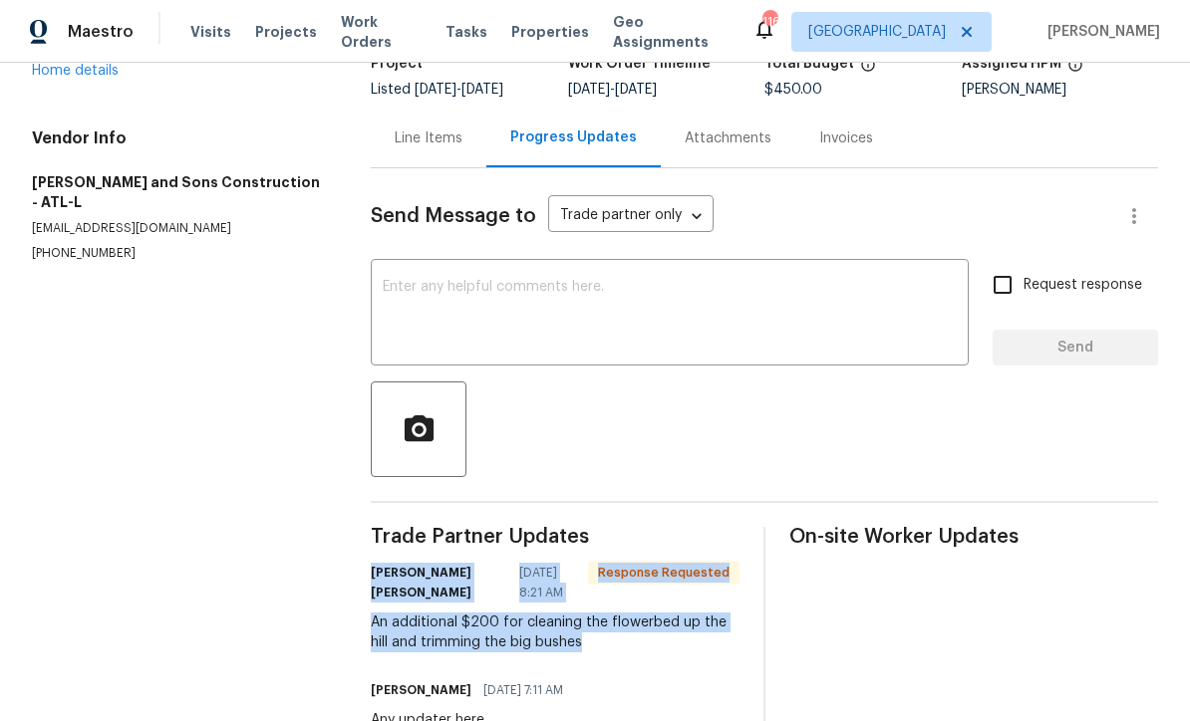
copy div "JOSUE A REYES ZARATE 09/08/2025 8:21 AM Response Requested An additional $200 f…"
click at [416, 129] on div "Line Items" at bounding box center [429, 139] width 68 height 20
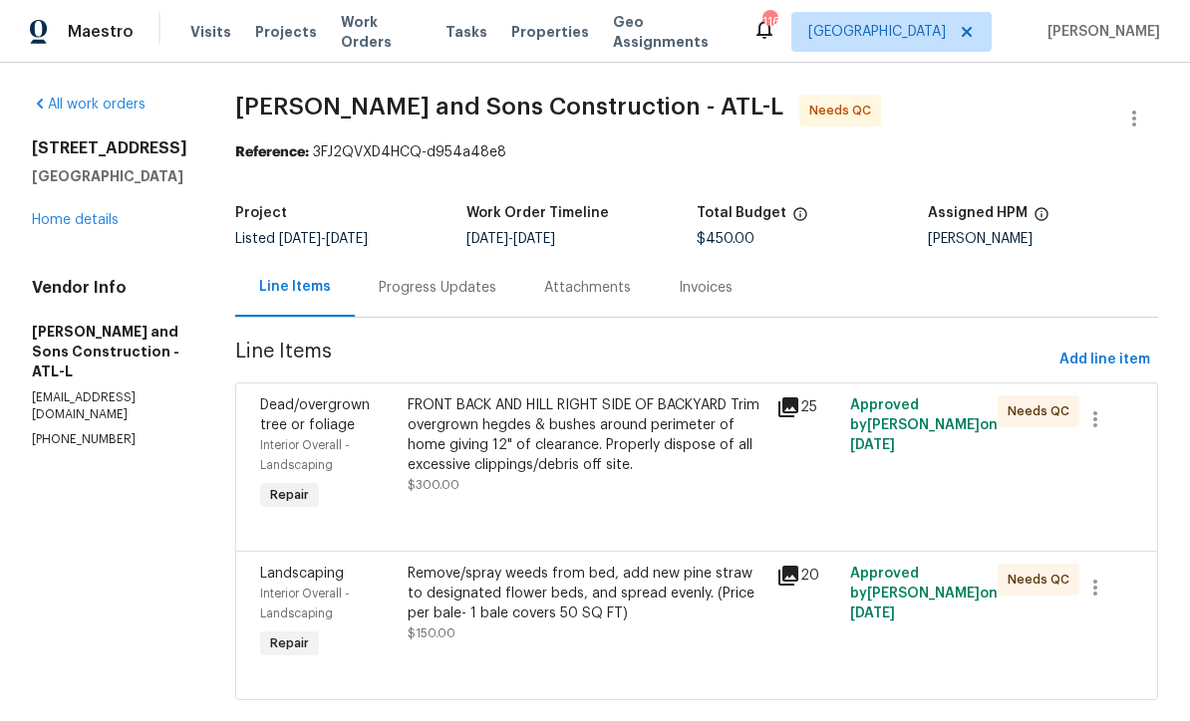
click at [491, 414] on div "FRONT BACK AND HILL RIGHT SIDE OF BACKYARD Trim overgrown hegdes & bushes aroun…" at bounding box center [586, 436] width 357 height 80
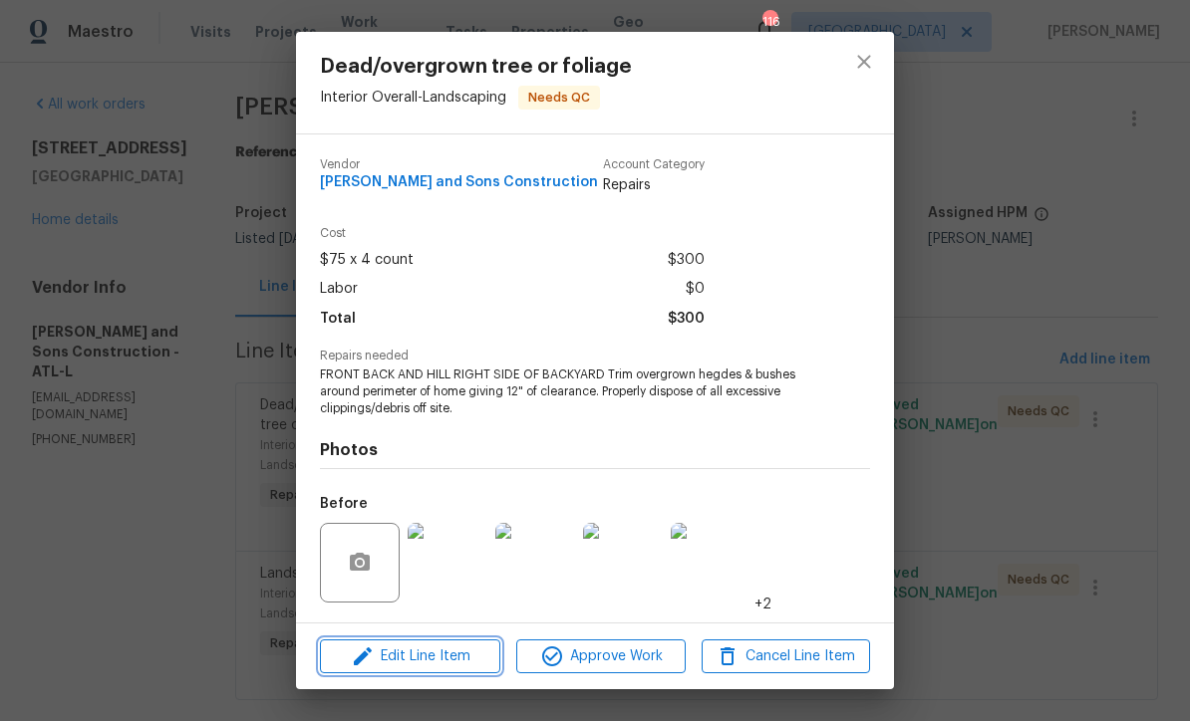
click at [403, 661] on span "Edit Line Item" at bounding box center [410, 657] width 168 height 25
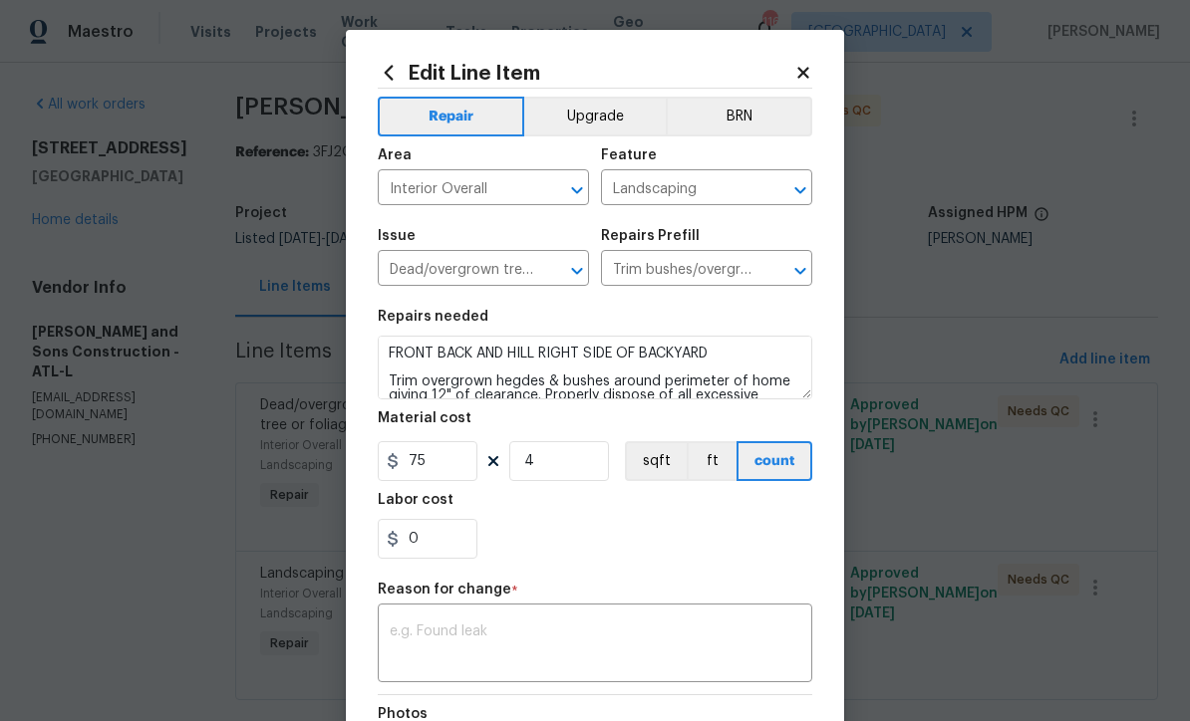
click at [404, 633] on textarea at bounding box center [595, 646] width 411 height 42
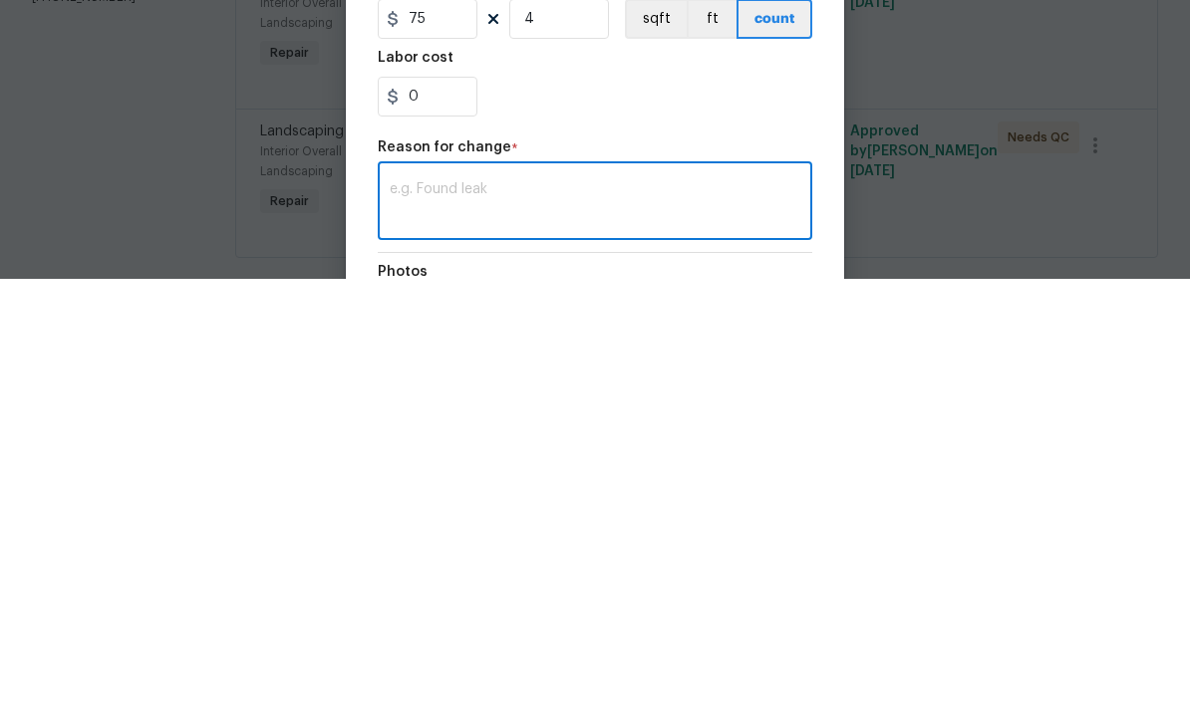
scroll to position [40, 0]
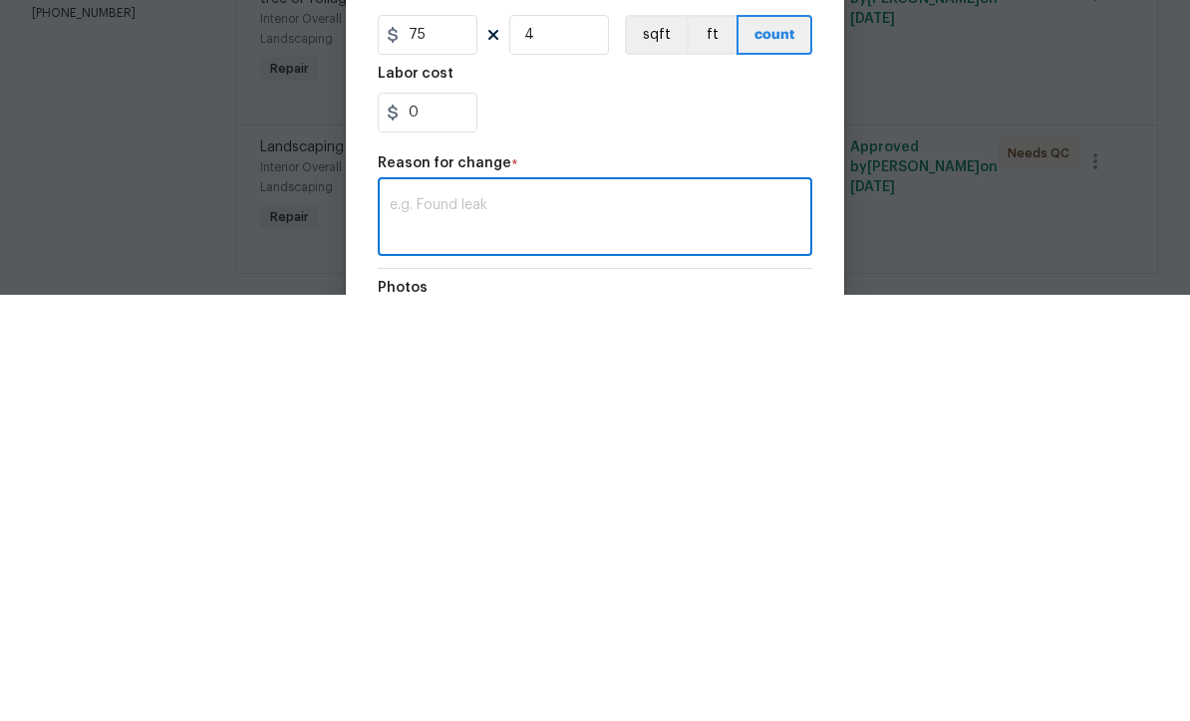
click at [411, 625] on textarea at bounding box center [595, 646] width 411 height 42
paste textarea "JOSUE A REYES ZARATE 09/08/2025 8:21 AM Response Requested An additional $200 f…"
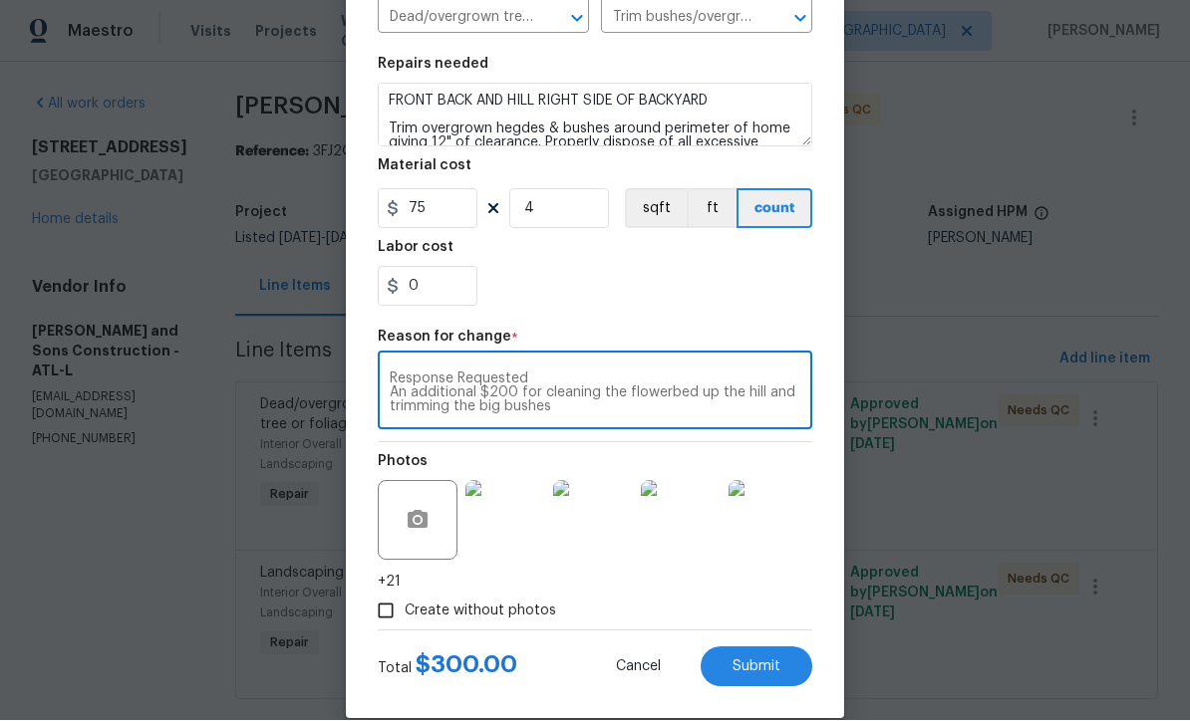
scroll to position [250, 0]
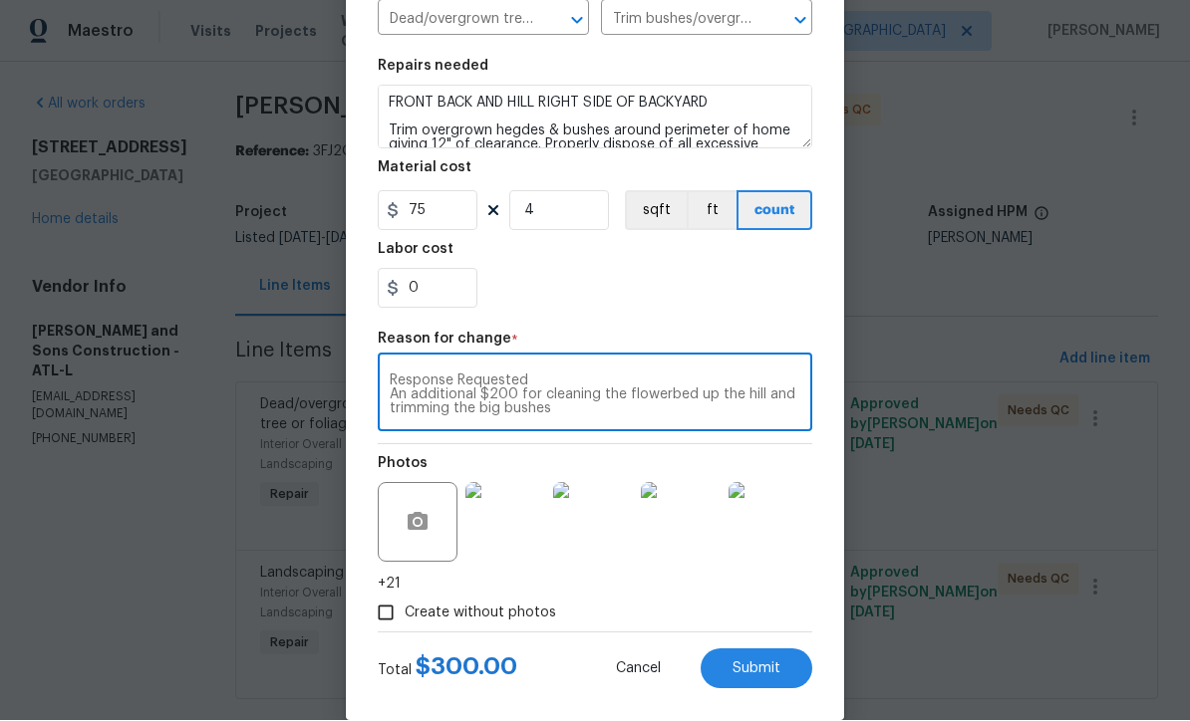
type textarea "JOSUE A REYES ZARATE 09/08/2025 8:21 AM Response Requested An additional $200 f…"
click at [540, 213] on input "4" at bounding box center [559, 211] width 100 height 40
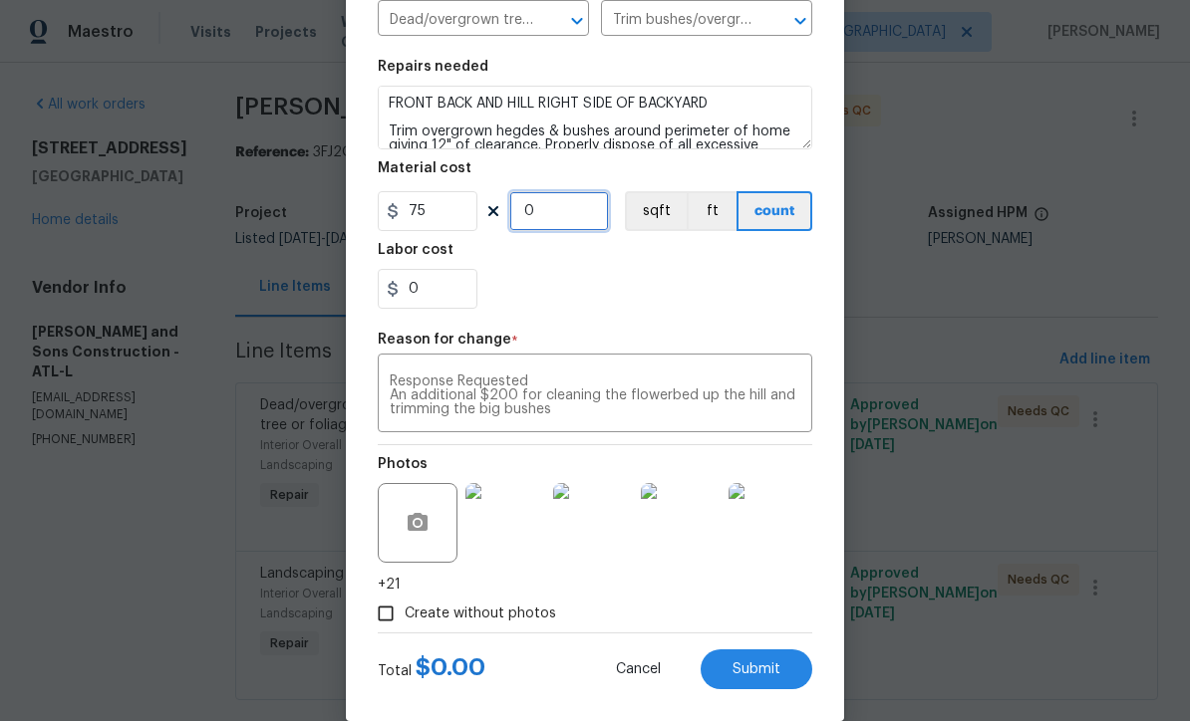
type input "1"
click at [428, 222] on input "75" at bounding box center [428, 211] width 100 height 40
type input "500"
click at [555, 261] on div "Labor cost" at bounding box center [595, 256] width 434 height 26
click at [760, 661] on button "Submit" at bounding box center [757, 670] width 112 height 40
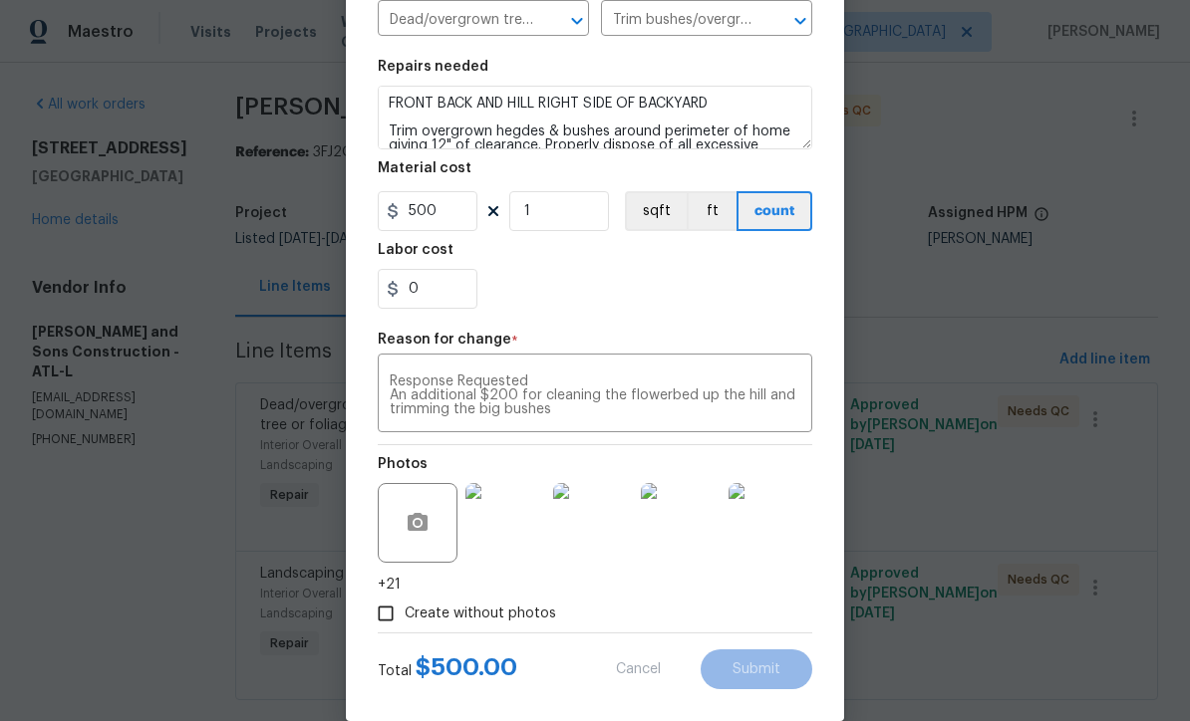
type input "4"
type input "75"
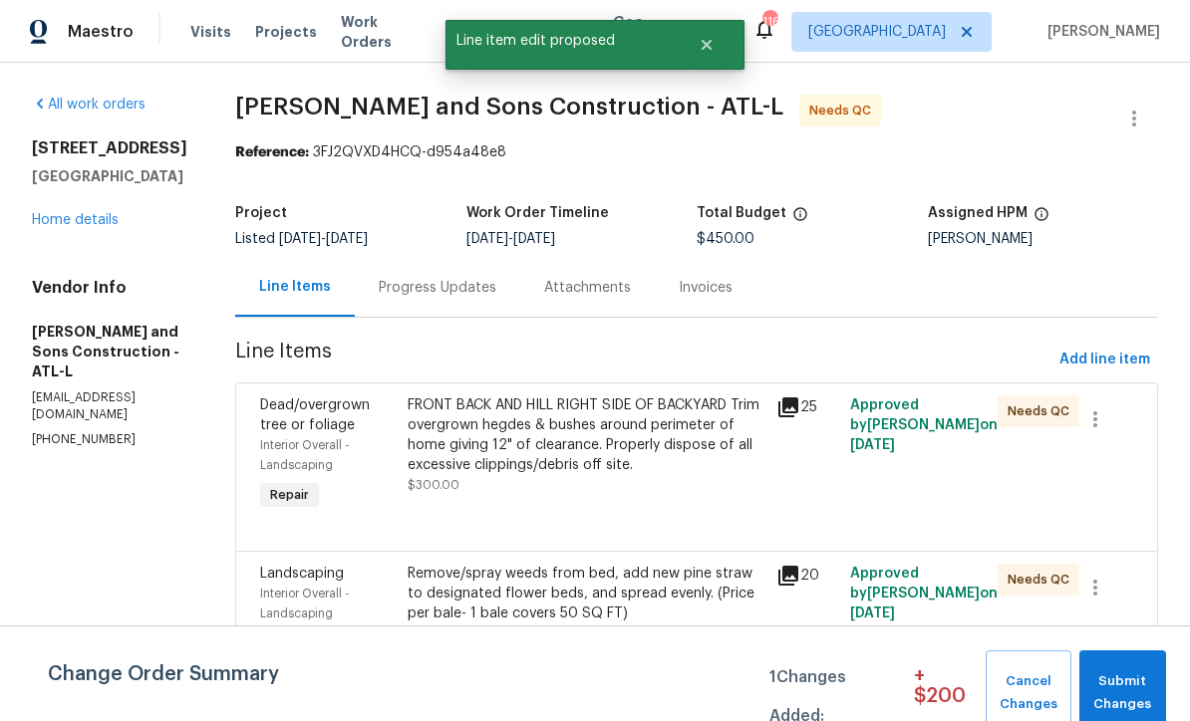
scroll to position [0, 0]
click at [1124, 684] on span "Submit Changes" at bounding box center [1122, 694] width 67 height 46
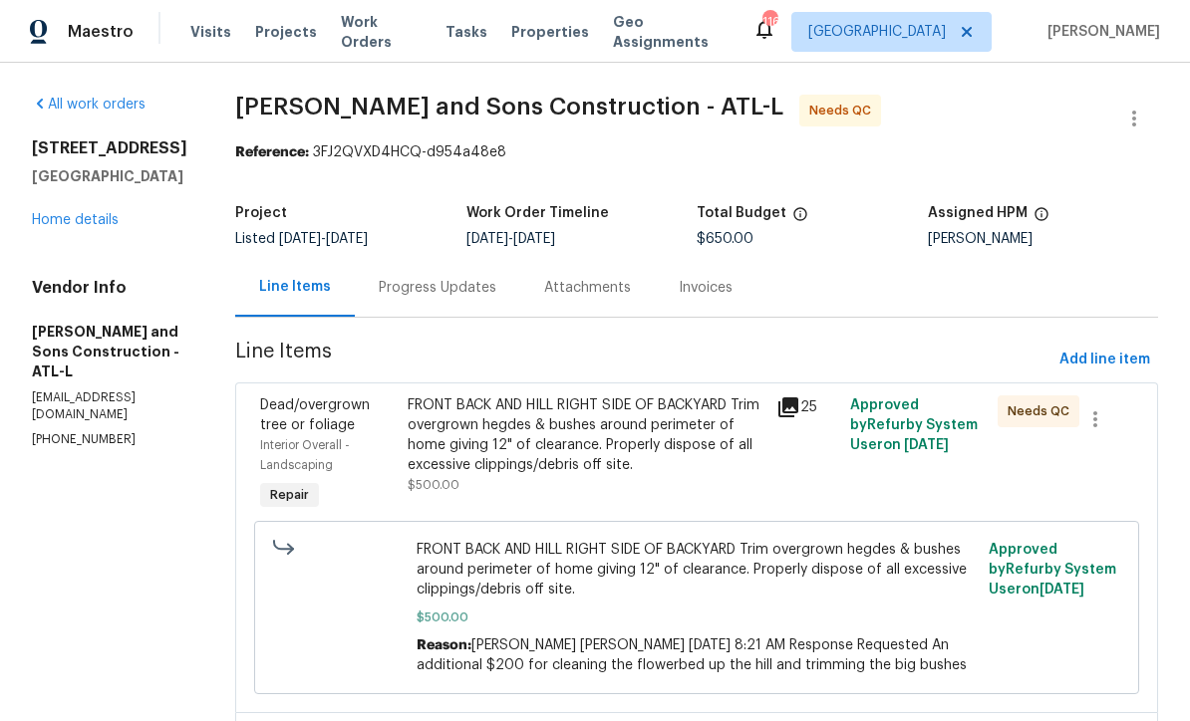
click at [413, 283] on div "Progress Updates" at bounding box center [438, 288] width 118 height 20
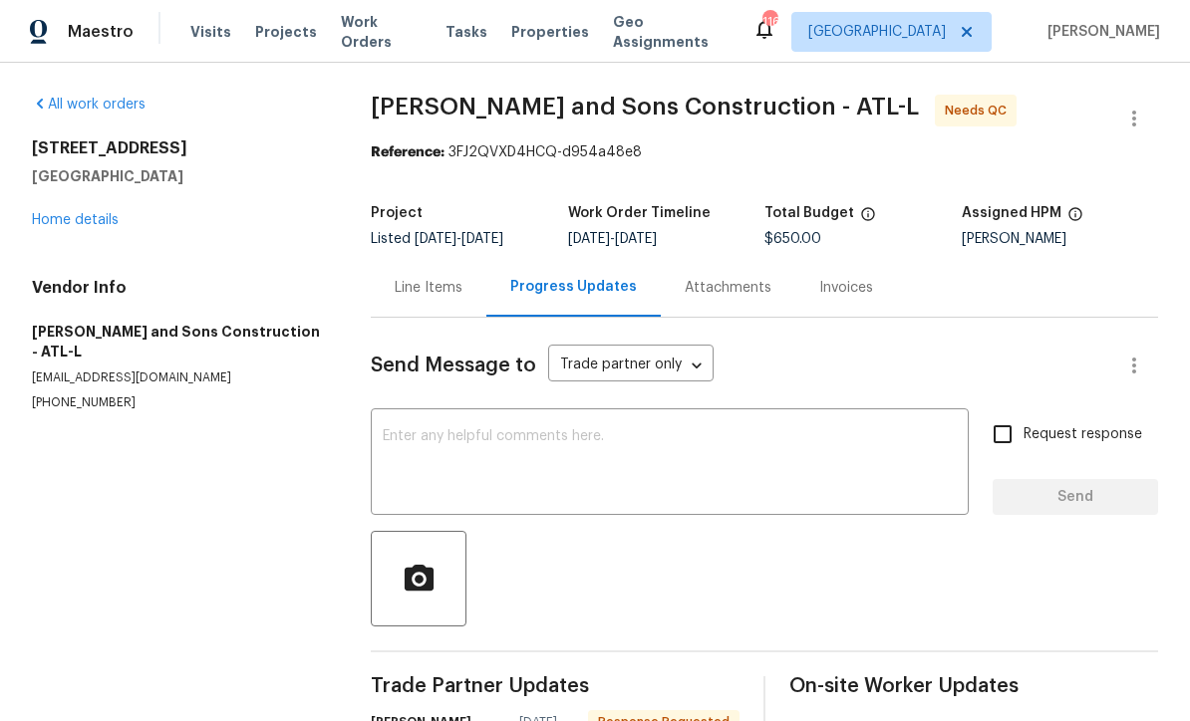
click at [390, 421] on div "x ​" at bounding box center [670, 465] width 598 height 102
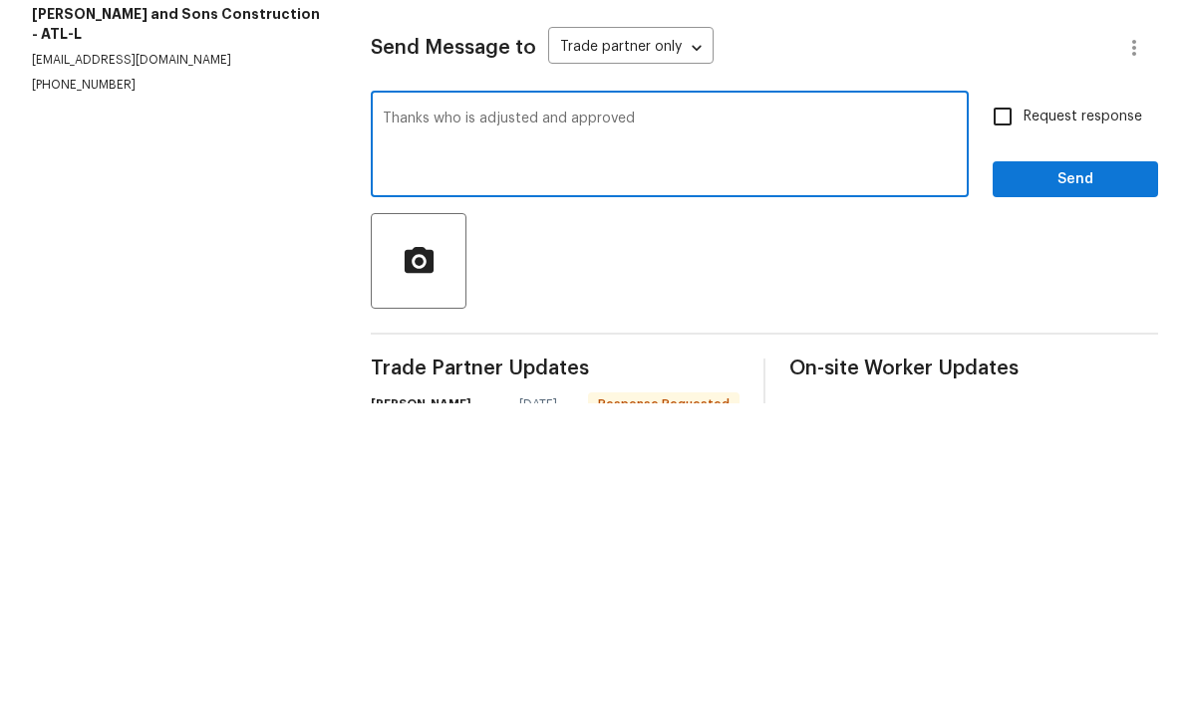
type textarea "Thanks who is adjusted and approved"
click at [998, 414] on input "Request response" at bounding box center [1003, 435] width 42 height 42
checkbox input "true"
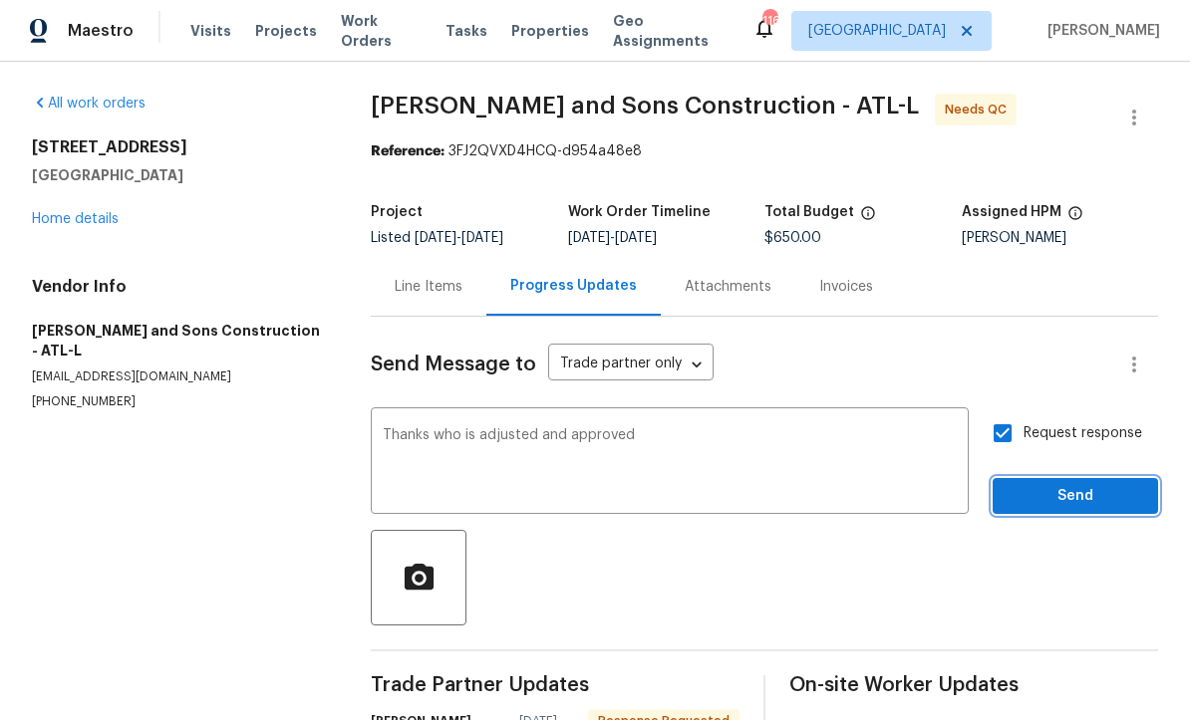
click at [1062, 479] on button "Send" at bounding box center [1074, 497] width 165 height 37
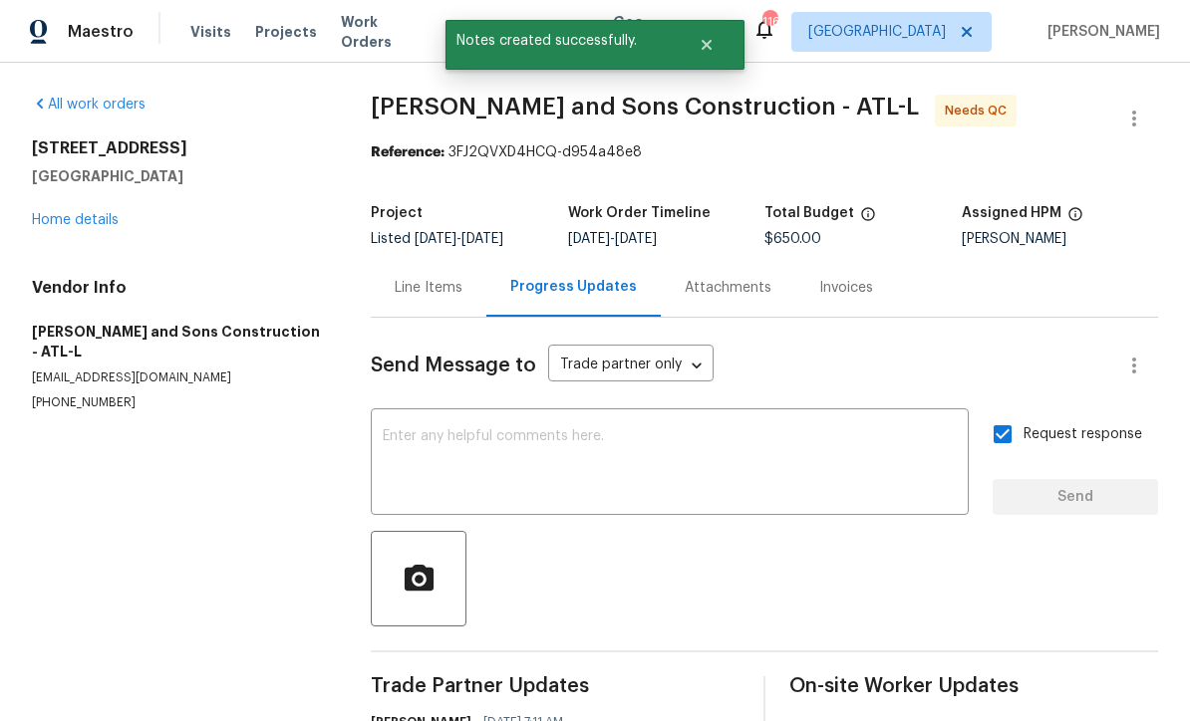
click at [422, 278] on div "Line Items" at bounding box center [429, 288] width 68 height 20
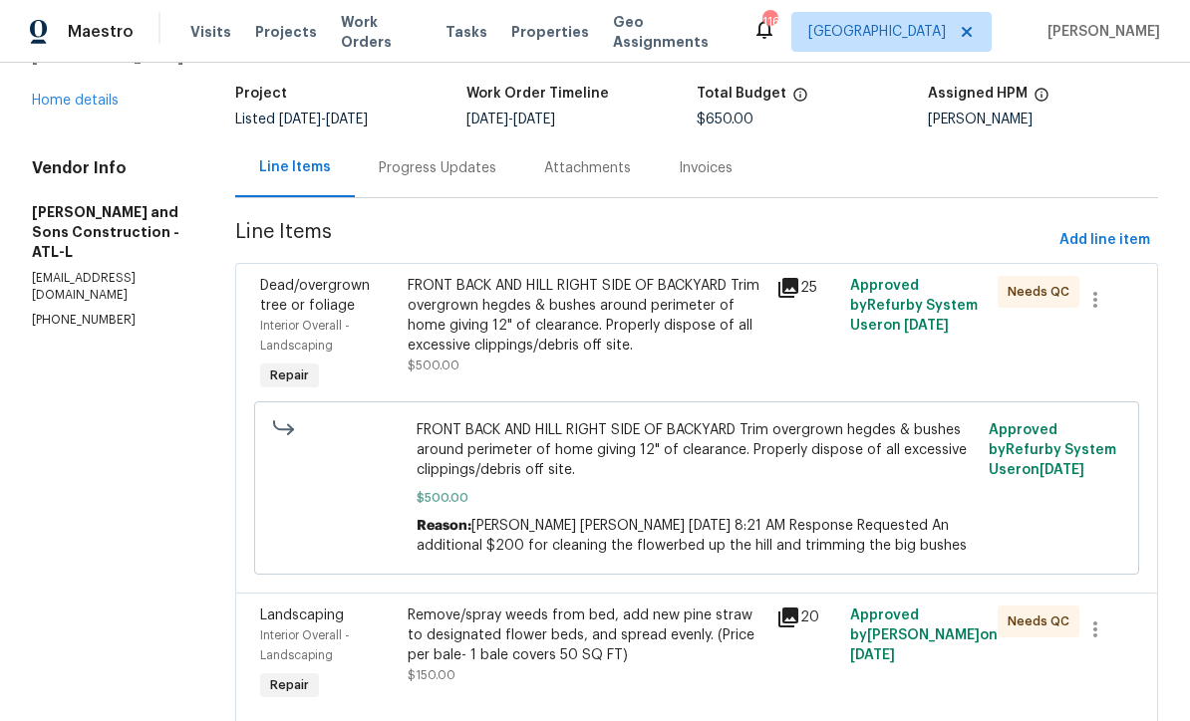
scroll to position [117, 0]
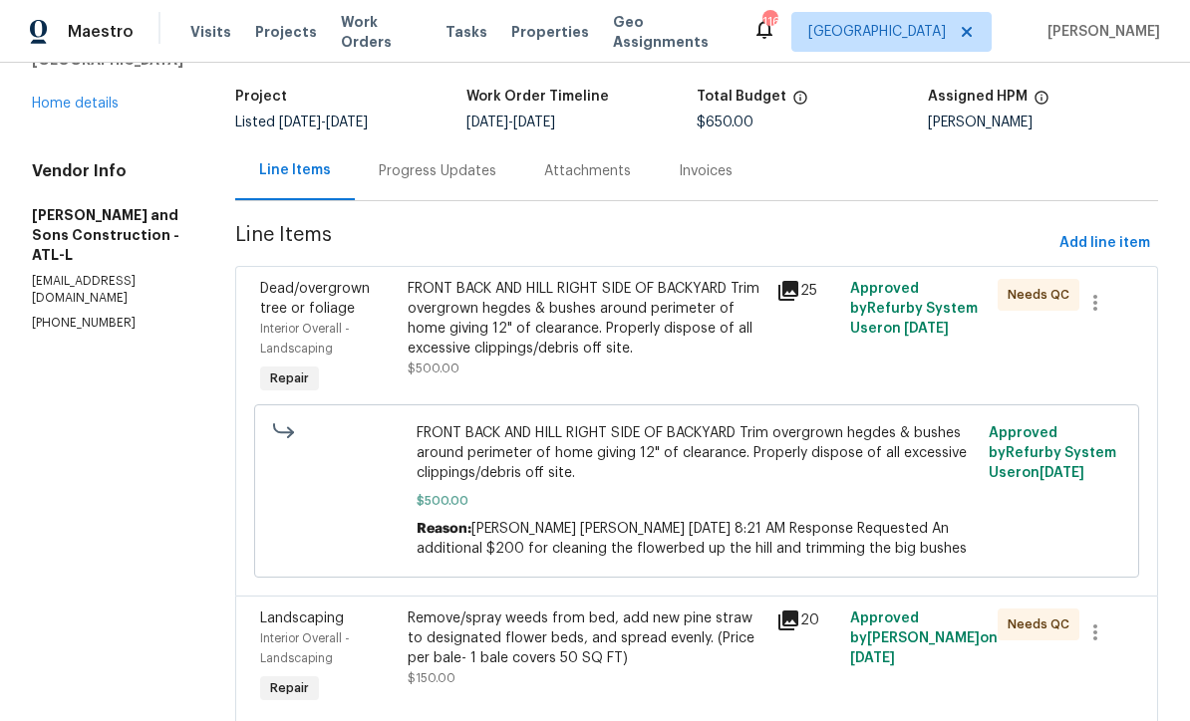
click at [479, 306] on div "FRONT BACK AND HILL RIGHT SIDE OF BACKYARD Trim overgrown hegdes & bushes aroun…" at bounding box center [586, 319] width 357 height 80
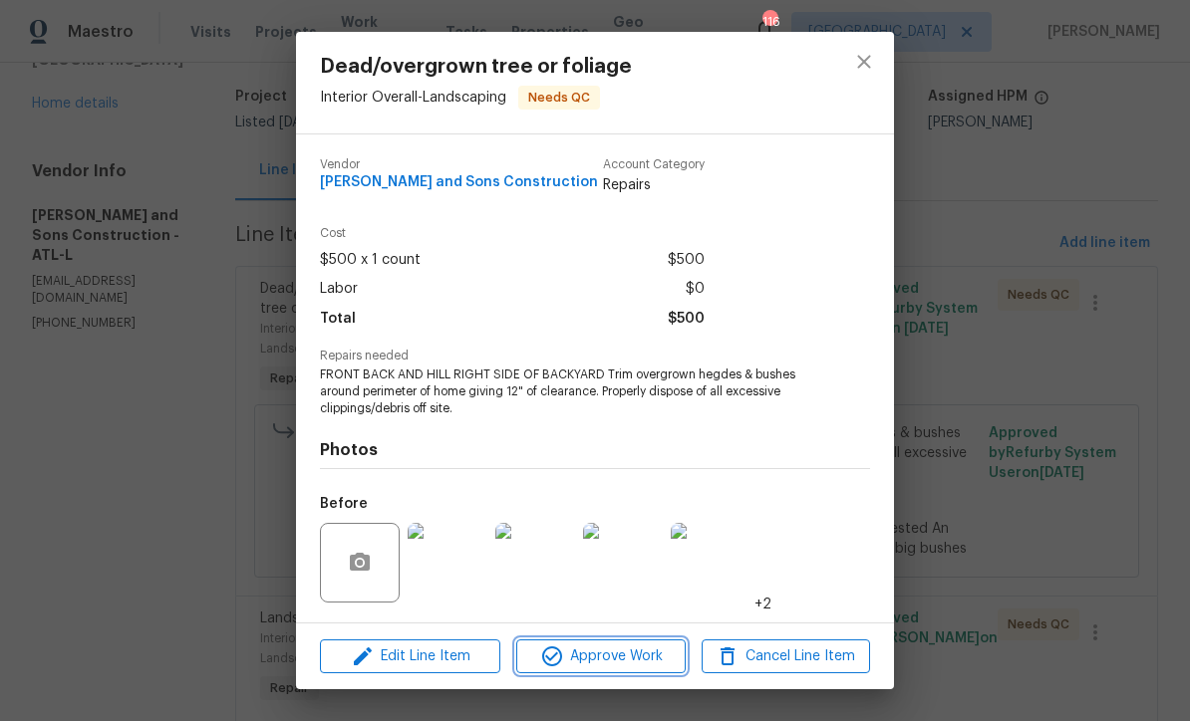
click at [579, 658] on span "Approve Work" at bounding box center [600, 657] width 156 height 25
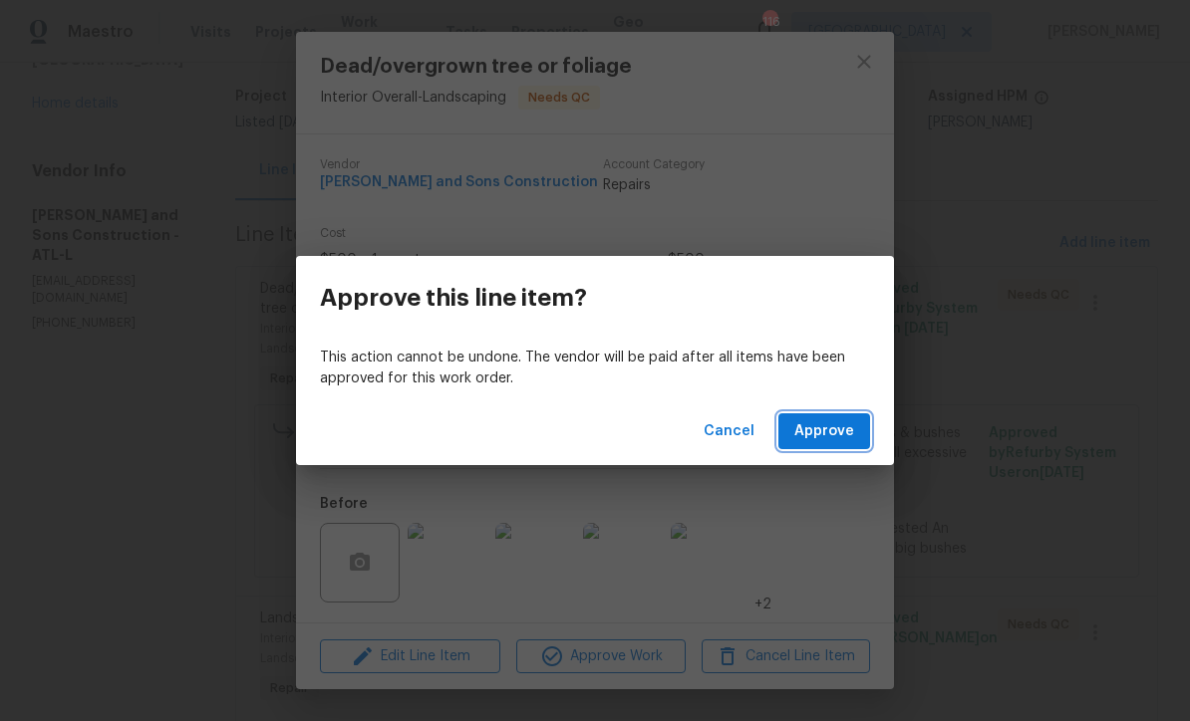
click at [837, 431] on span "Approve" at bounding box center [824, 432] width 60 height 25
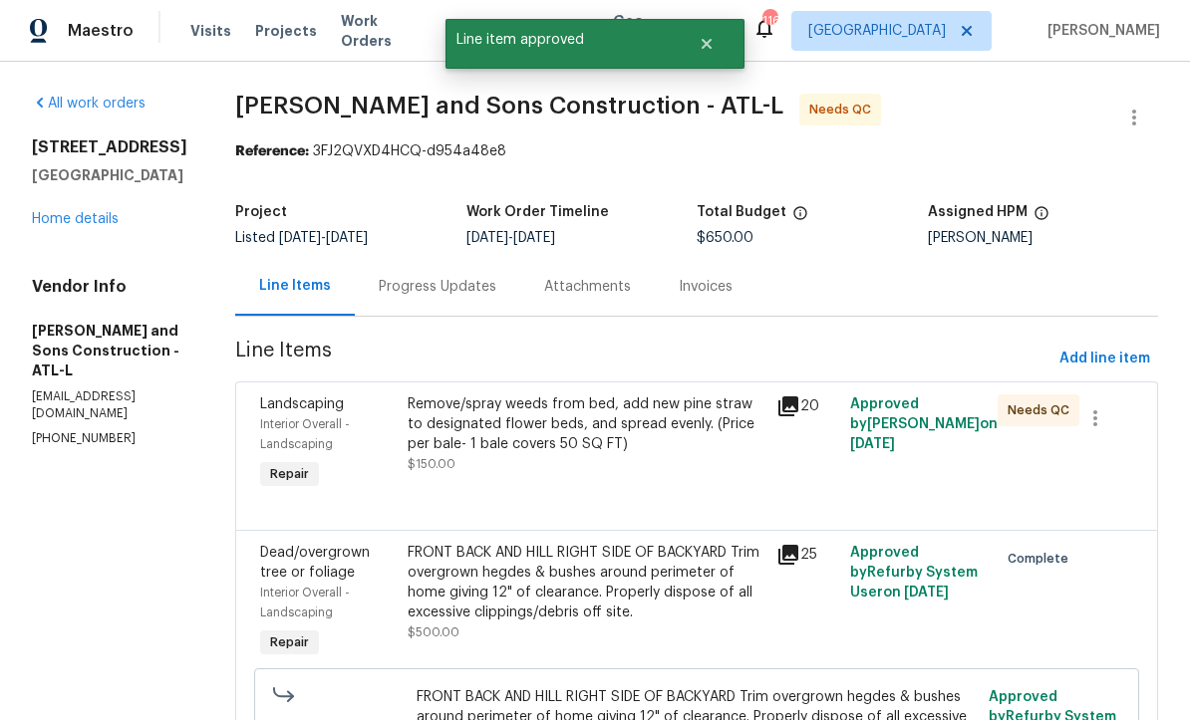
scroll to position [1, 0]
click at [509, 419] on div "Remove/spray weeds from bed, add new pine straw to designated flower beds, and …" at bounding box center [586, 426] width 357 height 60
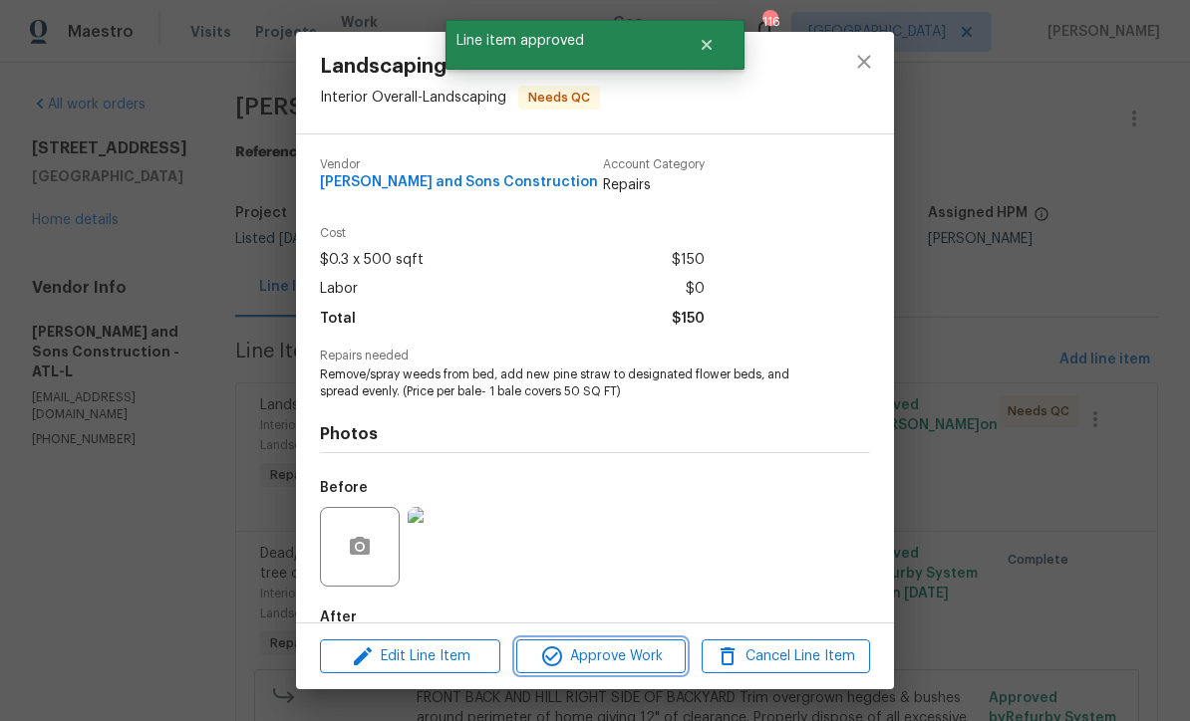
click at [598, 656] on span "Approve Work" at bounding box center [600, 657] width 156 height 25
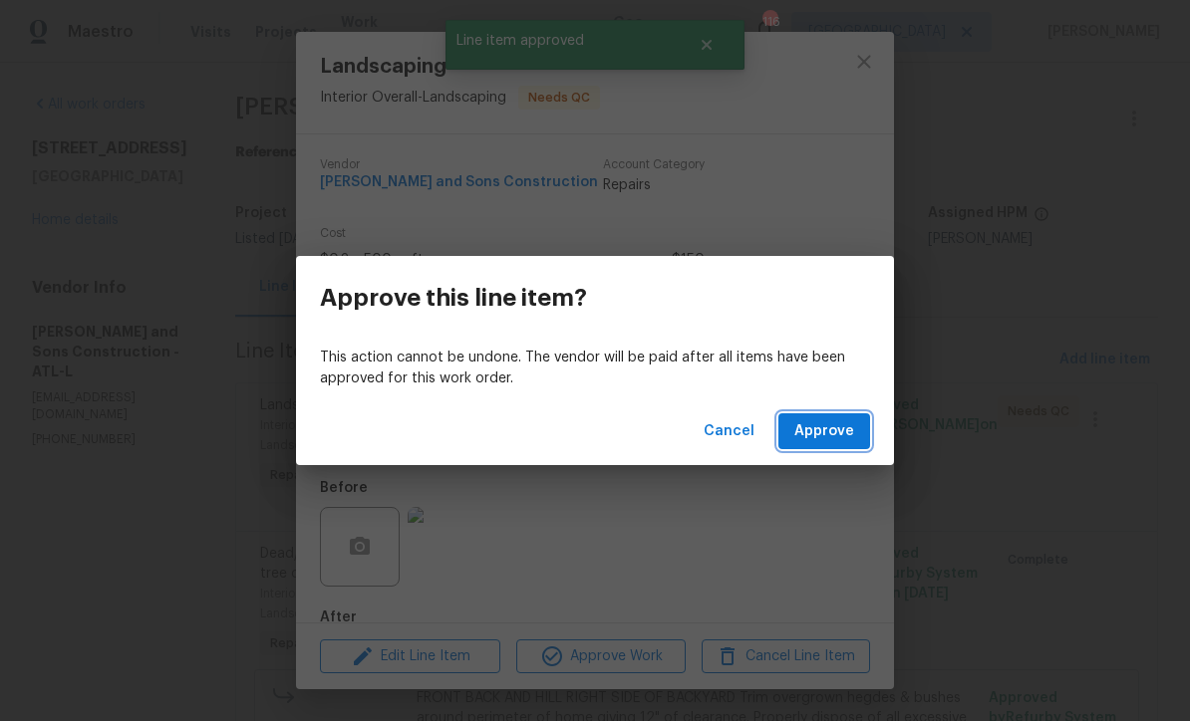
click at [834, 431] on span "Approve" at bounding box center [824, 432] width 60 height 25
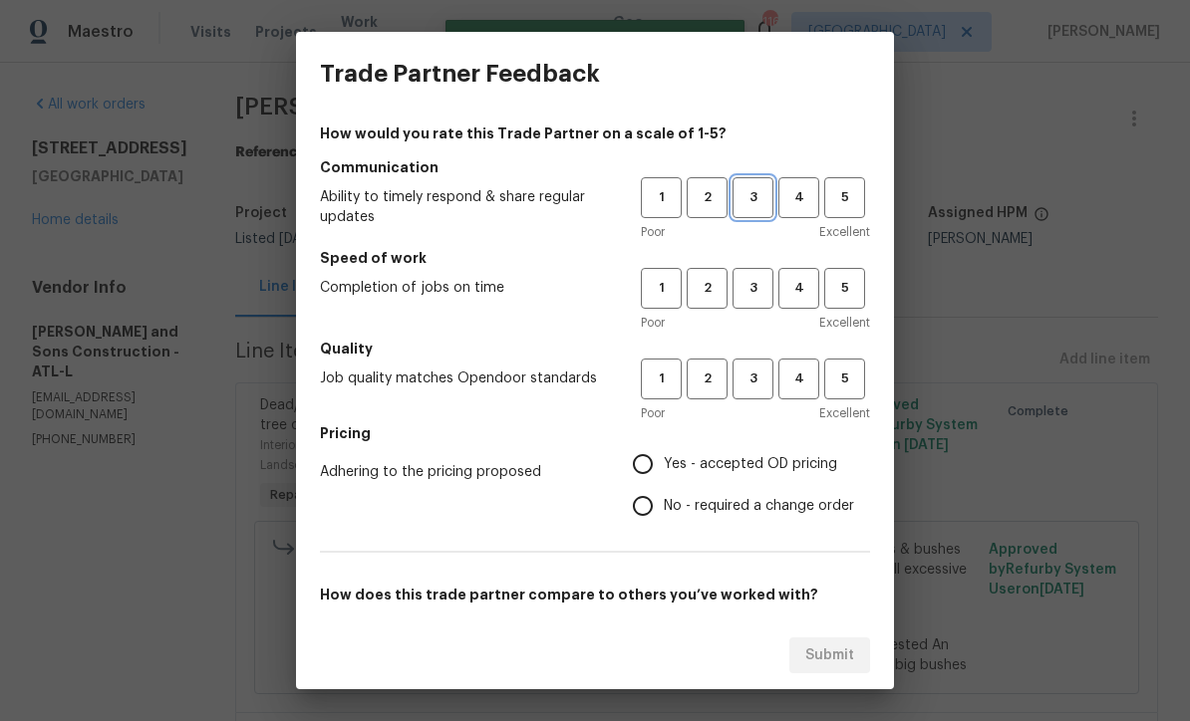
click at [755, 188] on span "3" at bounding box center [752, 197] width 37 height 23
click at [744, 280] on span "3" at bounding box center [752, 288] width 37 height 23
click at [750, 378] on span "3" at bounding box center [752, 379] width 37 height 23
click at [639, 460] on input "Yes - accepted OD pricing" at bounding box center [643, 464] width 42 height 42
radio input "true"
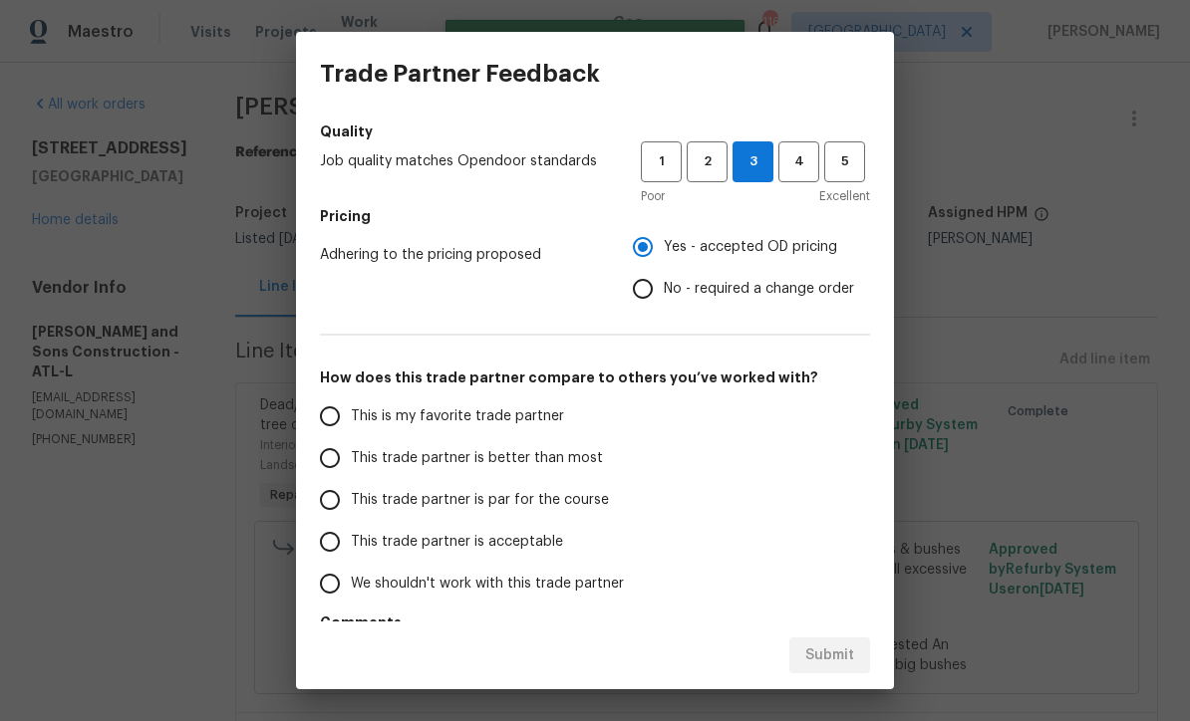
scroll to position [229, 0]
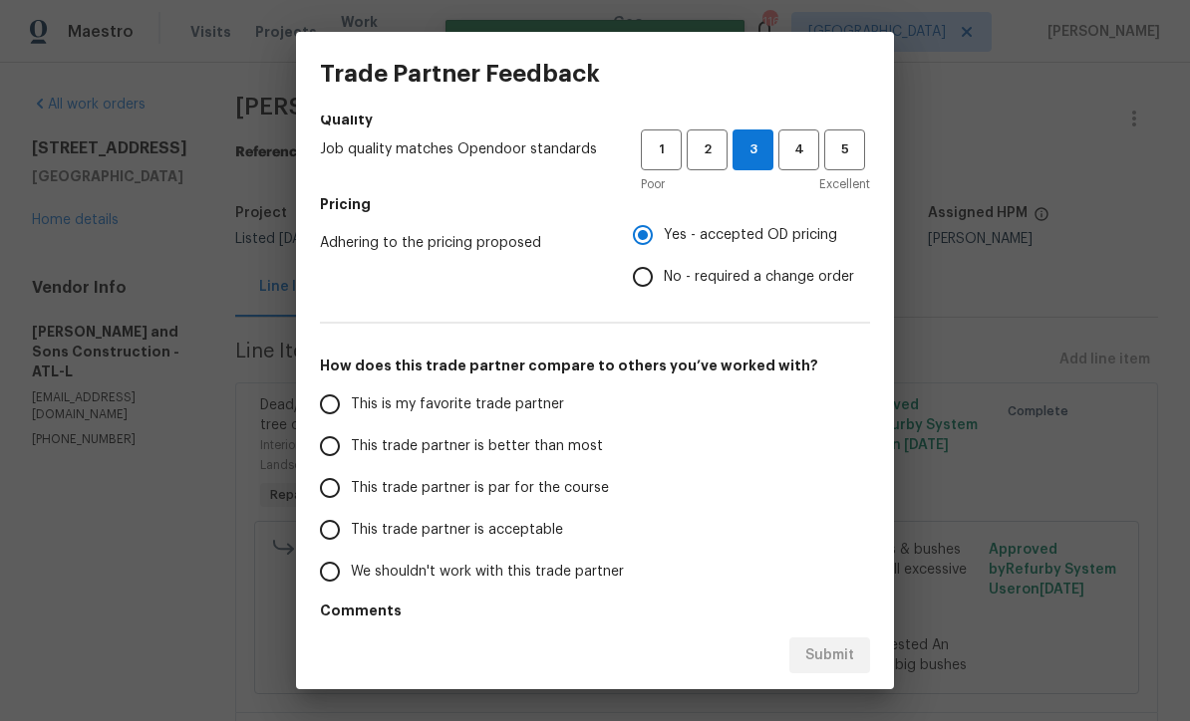
click at [317, 487] on input "This trade partner is par for the course" at bounding box center [330, 488] width 42 height 42
click at [830, 640] on button "Submit" at bounding box center [829, 656] width 81 height 37
radio input "true"
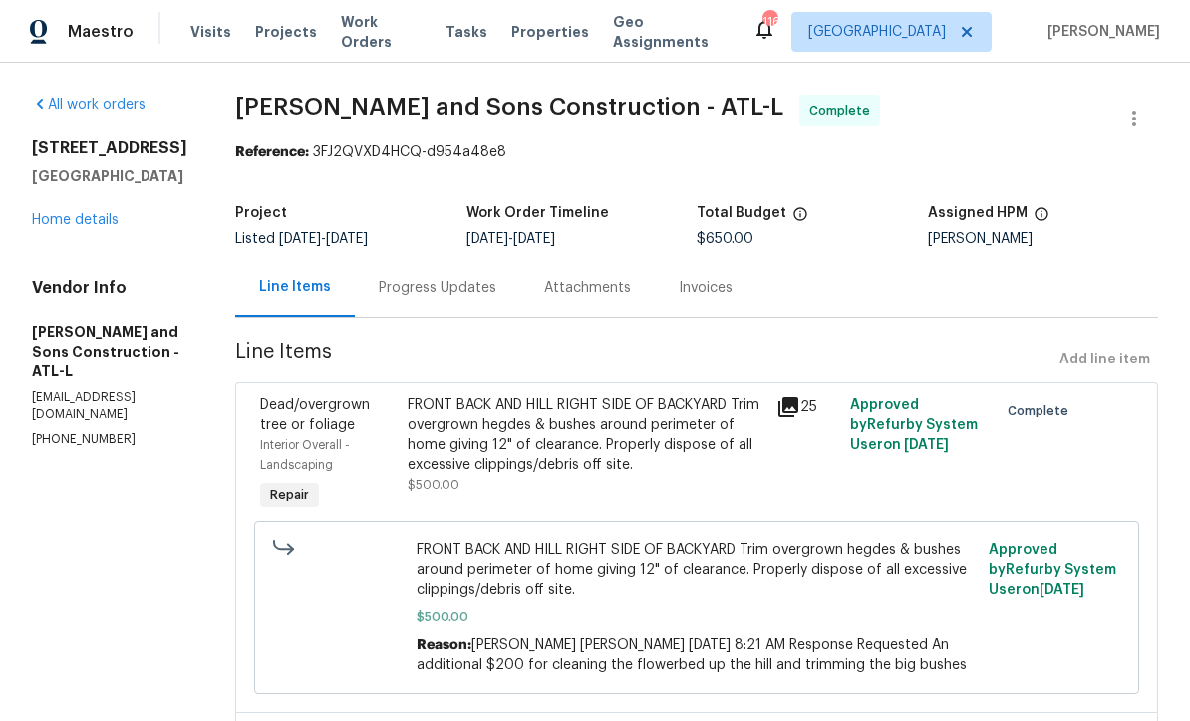
radio input "false"
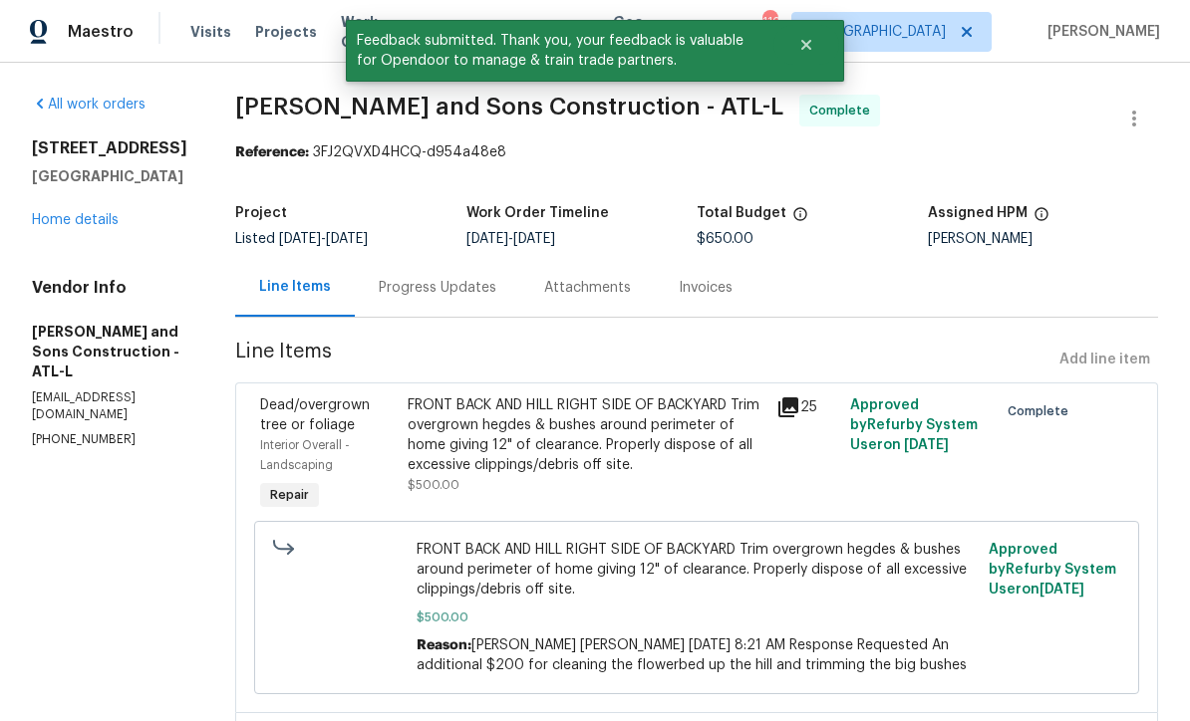
click at [65, 213] on link "Home details" at bounding box center [75, 220] width 87 height 14
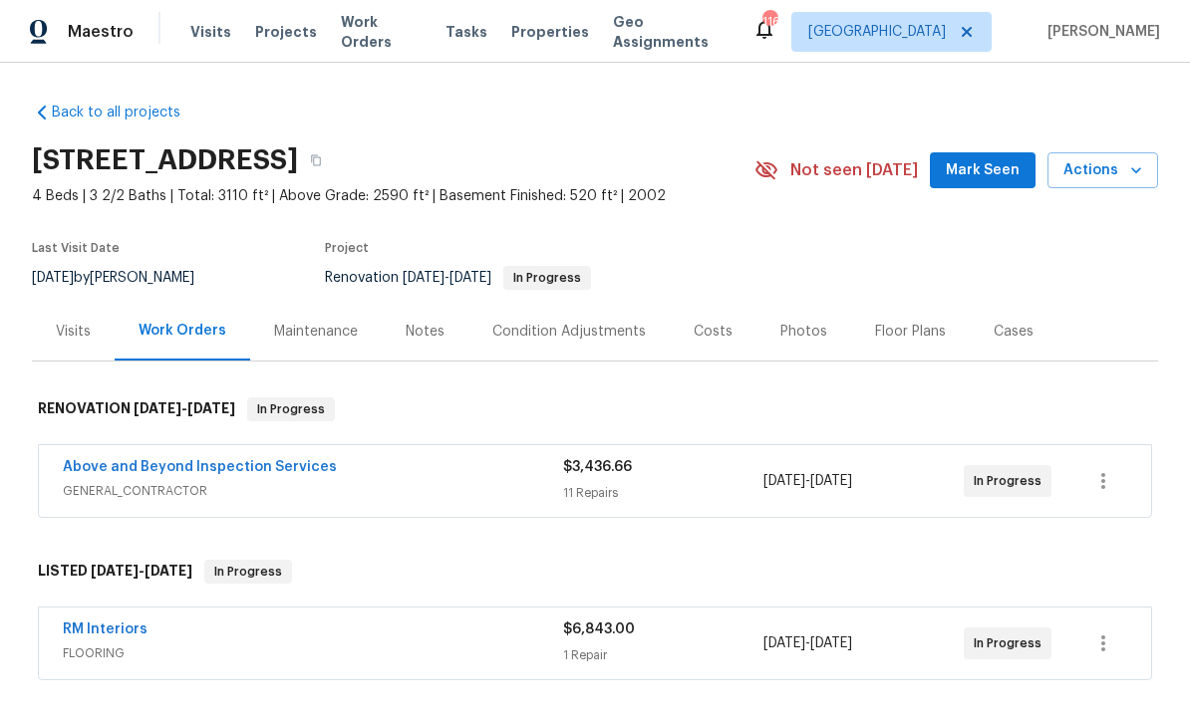
click at [973, 165] on span "Mark Seen" at bounding box center [983, 170] width 74 height 25
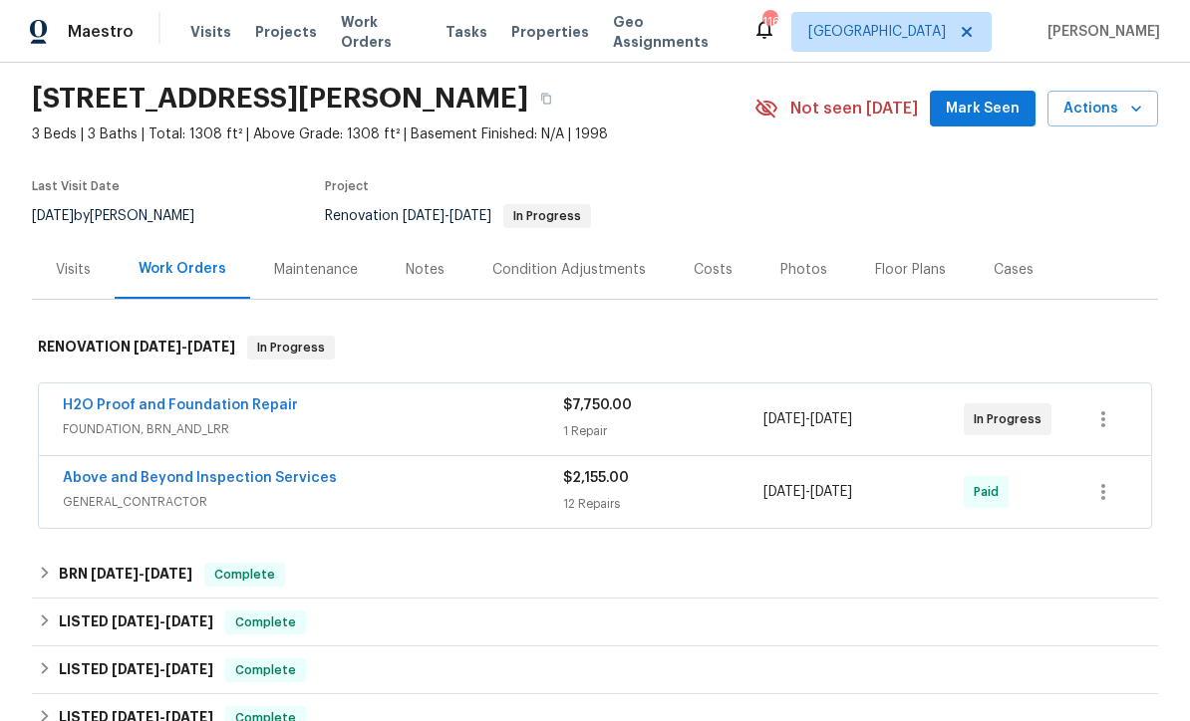
scroll to position [63, 0]
click at [147, 401] on link "H2O Proof and Foundation Repair" at bounding box center [180, 405] width 235 height 14
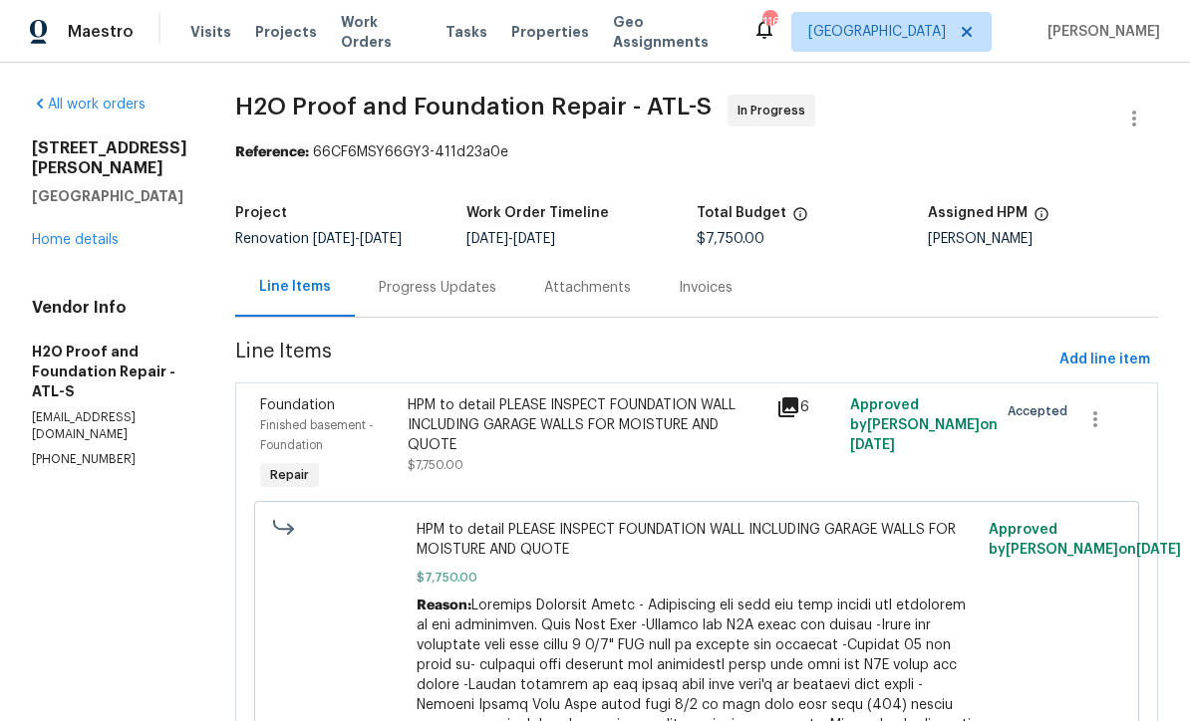
click at [379, 279] on div "Progress Updates" at bounding box center [438, 288] width 118 height 20
